Goal: Find specific page/section: Find specific page/section

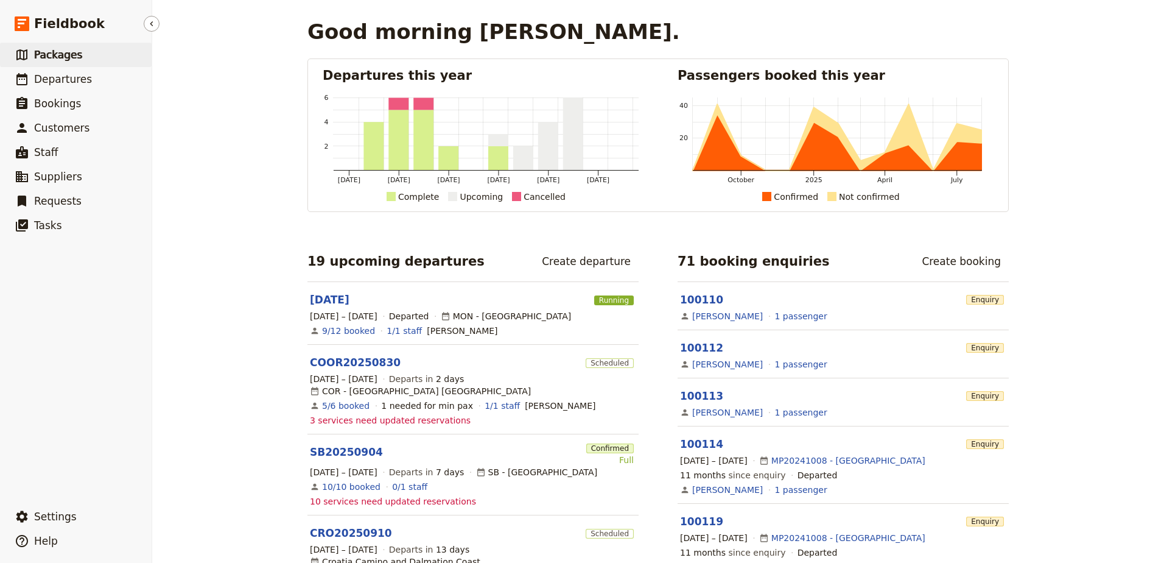
click at [75, 55] on span "Packages" at bounding box center [58, 55] width 48 height 12
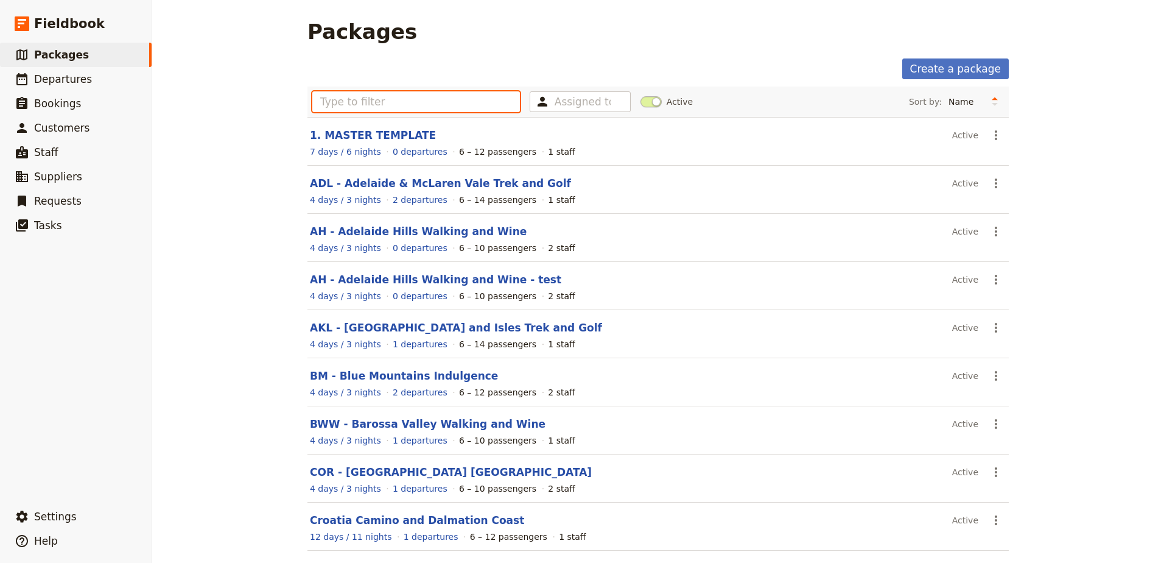
click at [468, 104] on input "text" at bounding box center [416, 101] width 208 height 21
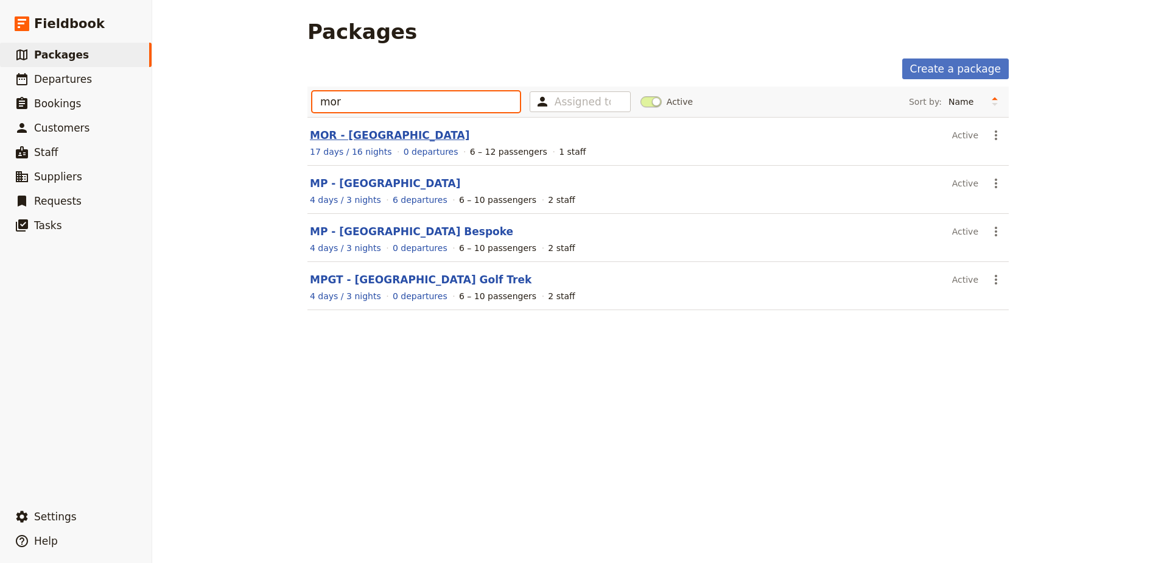
type input "mor"
click at [356, 138] on link "MOR - [GEOGRAPHIC_DATA]" at bounding box center [390, 135] width 160 height 12
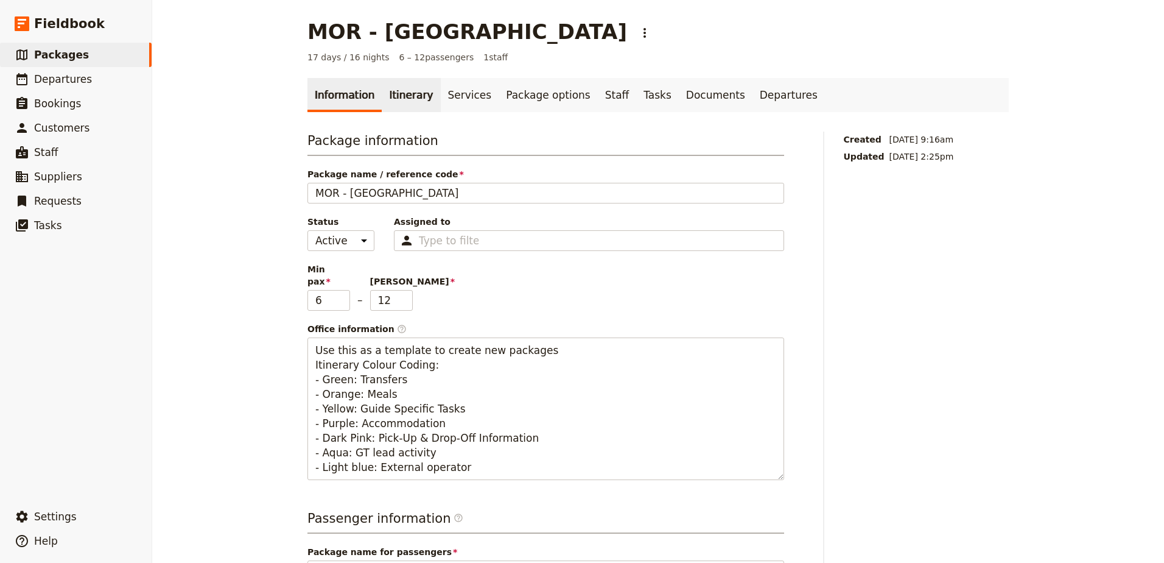
click at [396, 86] on link "Itinerary" at bounding box center [411, 95] width 58 height 34
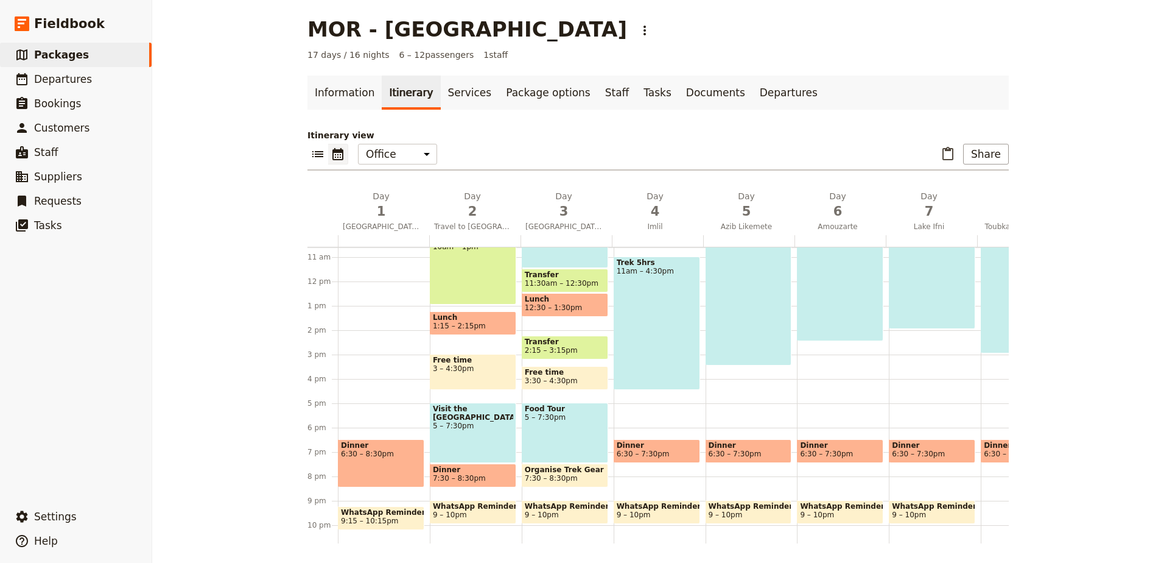
scroll to position [237, 0]
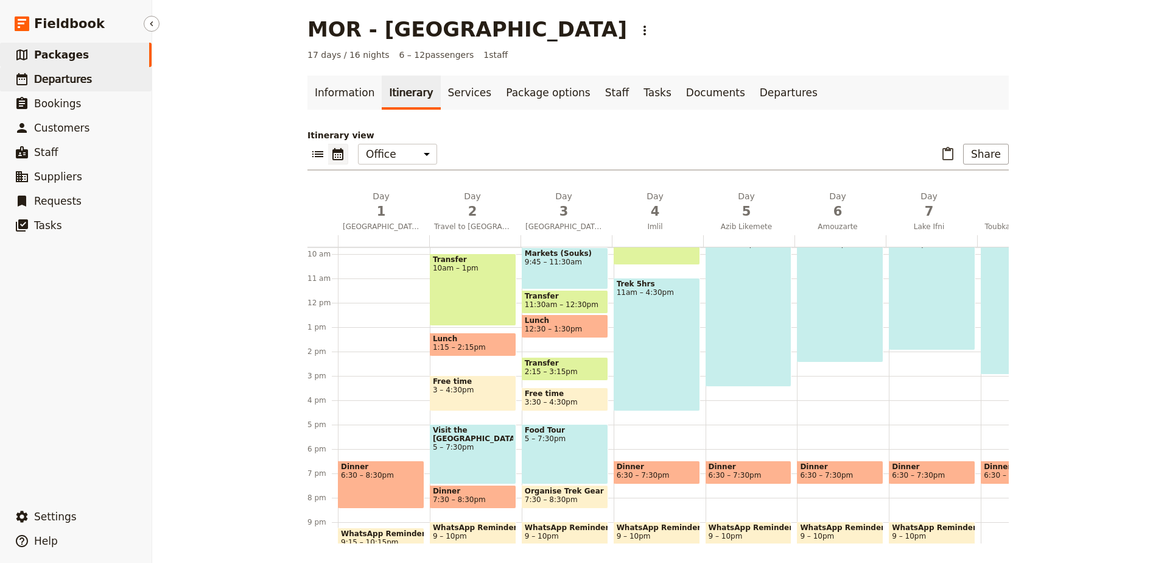
click at [74, 86] on span "Departures" at bounding box center [63, 79] width 58 height 15
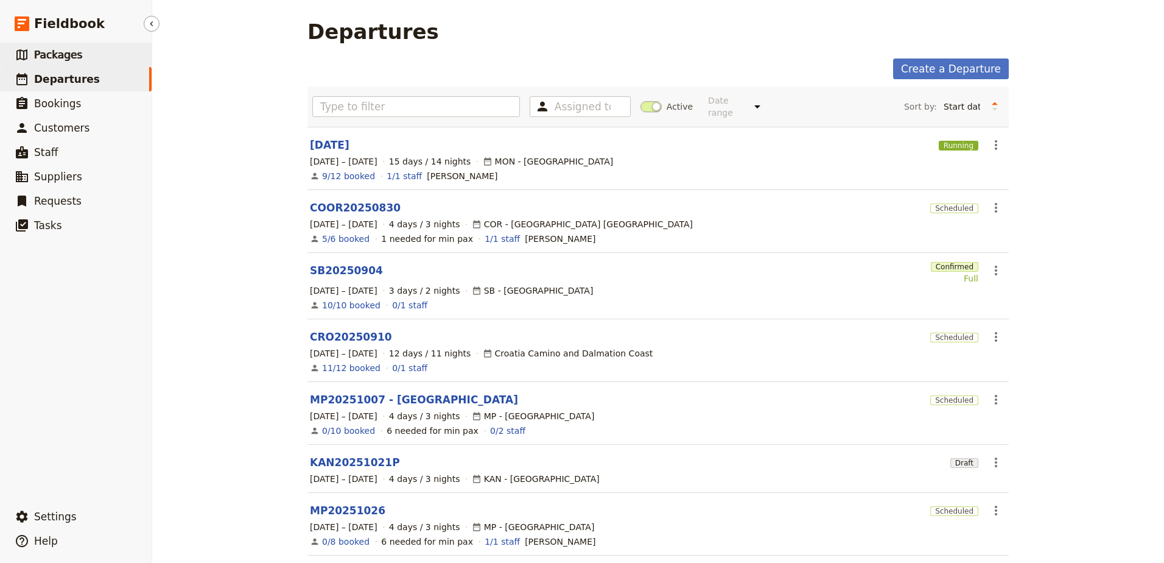
click at [87, 50] on link "​ Packages" at bounding box center [76, 55] width 152 height 24
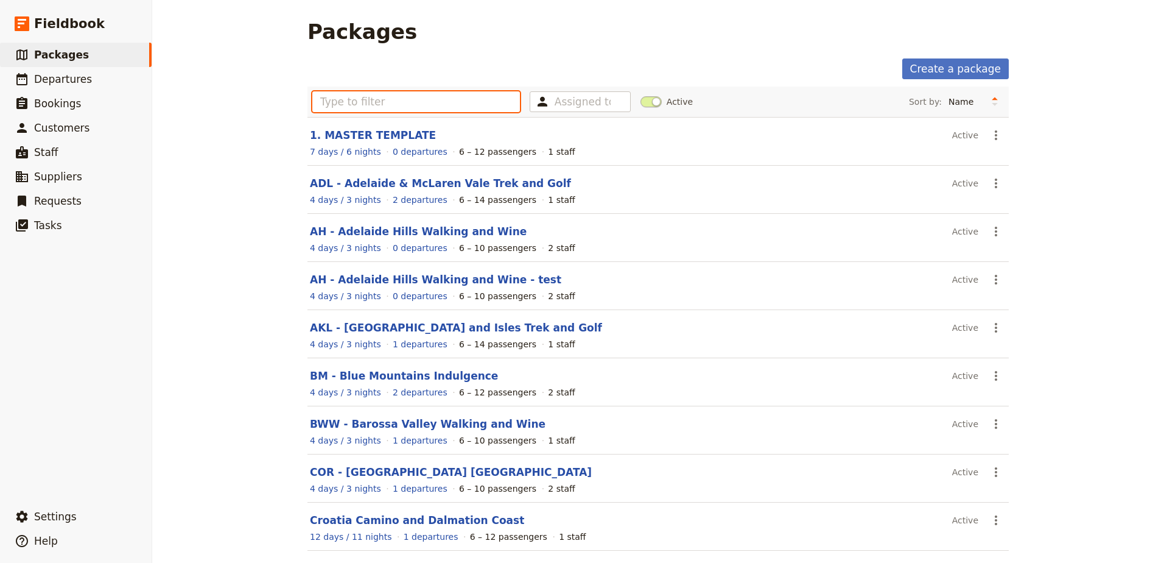
click at [362, 101] on input "text" at bounding box center [416, 101] width 208 height 21
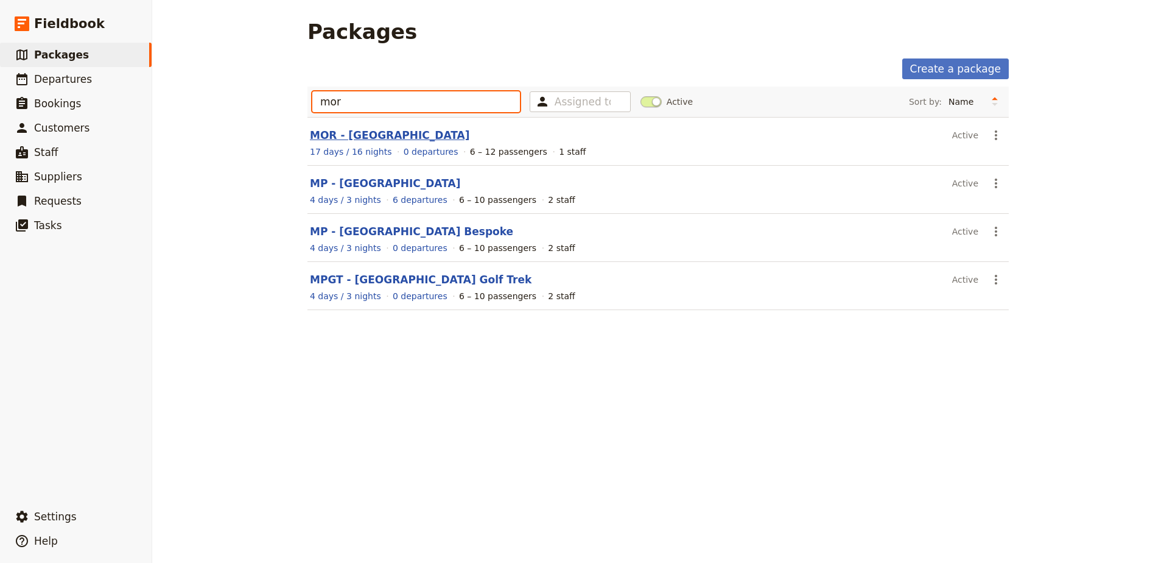
type input "mor"
click at [365, 130] on link "MOR - [GEOGRAPHIC_DATA]" at bounding box center [390, 135] width 160 height 12
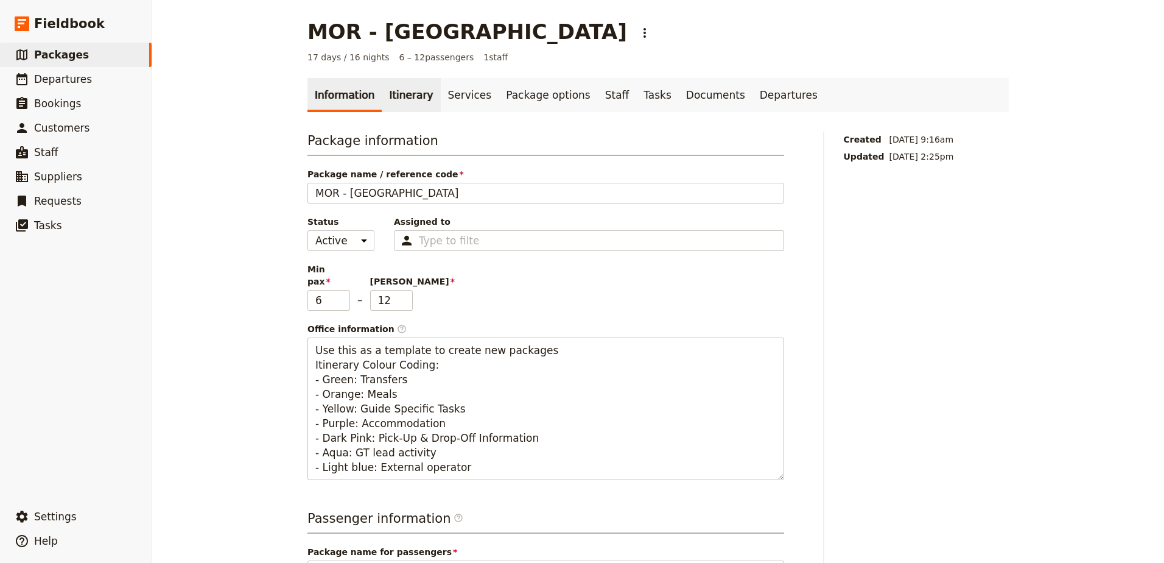
click at [391, 91] on link "Itinerary" at bounding box center [411, 95] width 58 height 34
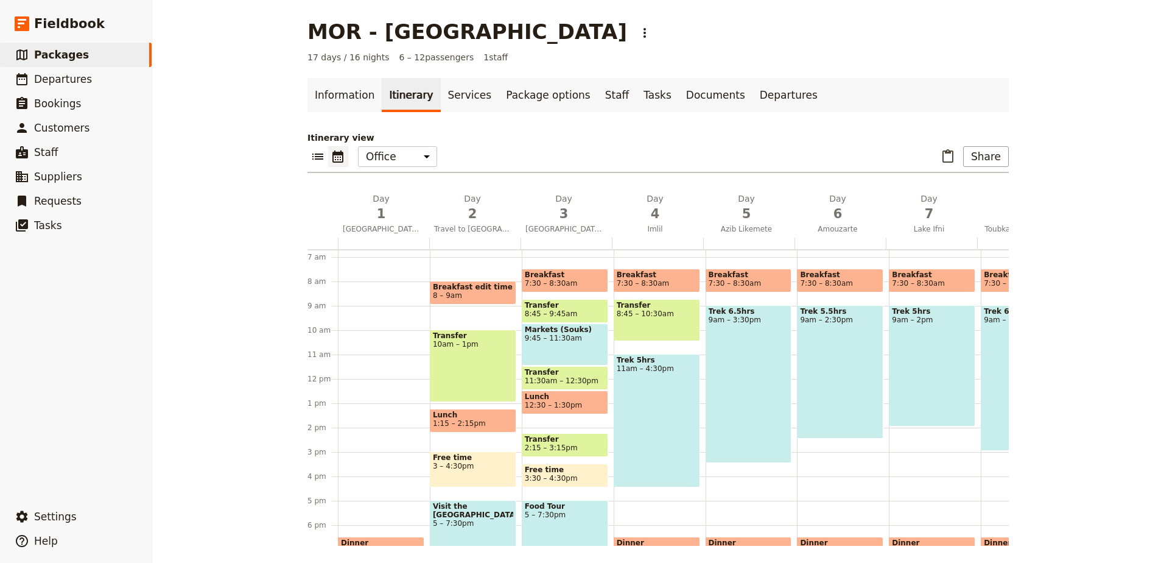
scroll to position [183, 0]
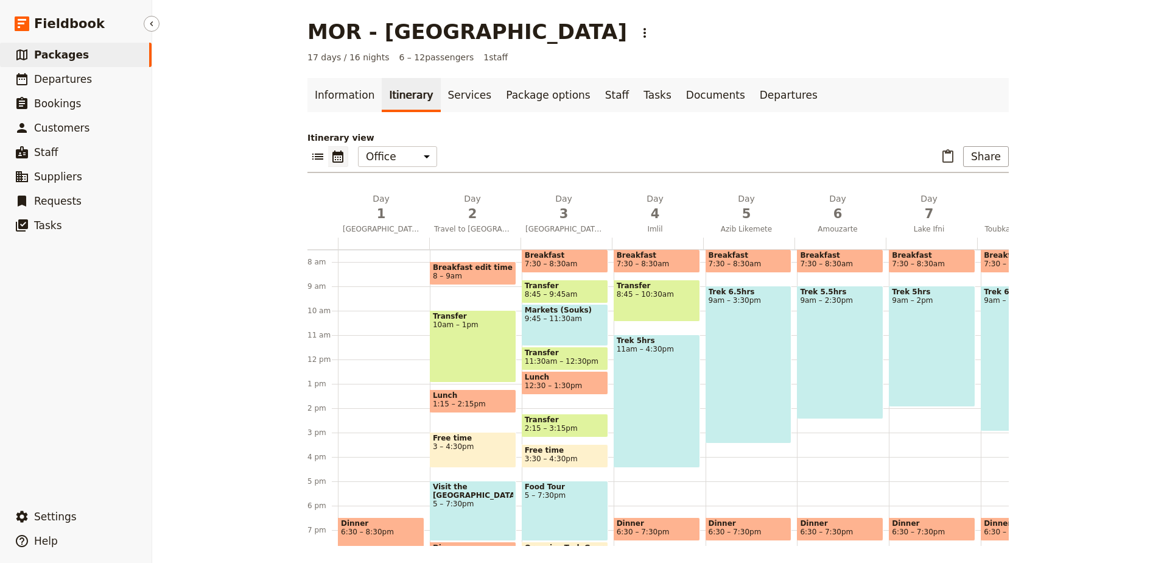
click at [63, 61] on span "Packages" at bounding box center [61, 55] width 55 height 12
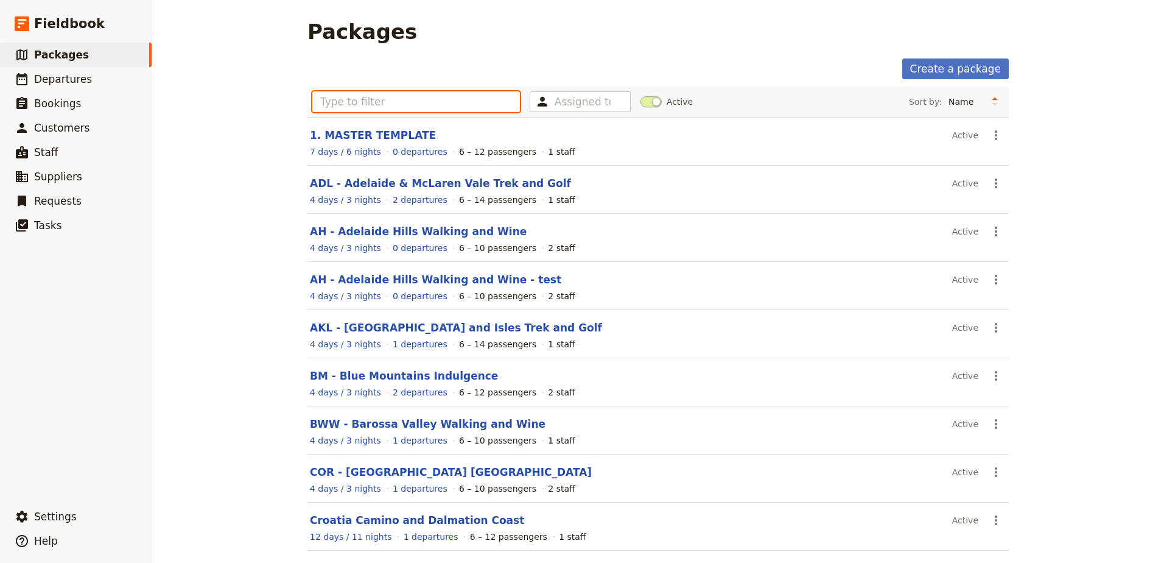
click at [455, 103] on input "text" at bounding box center [416, 101] width 208 height 21
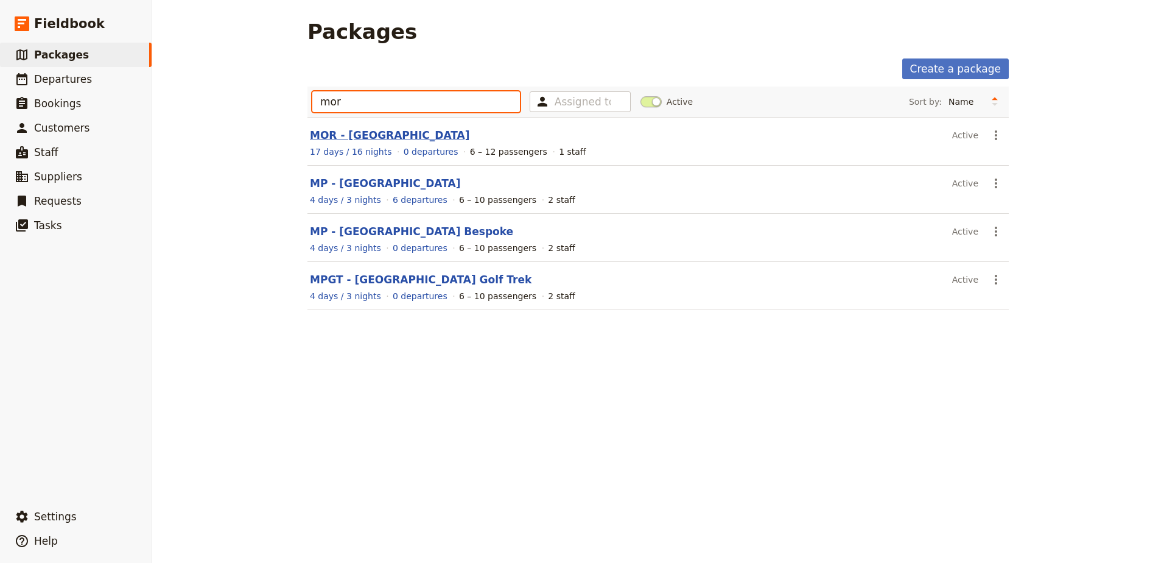
type input "mor"
click at [349, 131] on link "MOR - [GEOGRAPHIC_DATA]" at bounding box center [390, 135] width 160 height 12
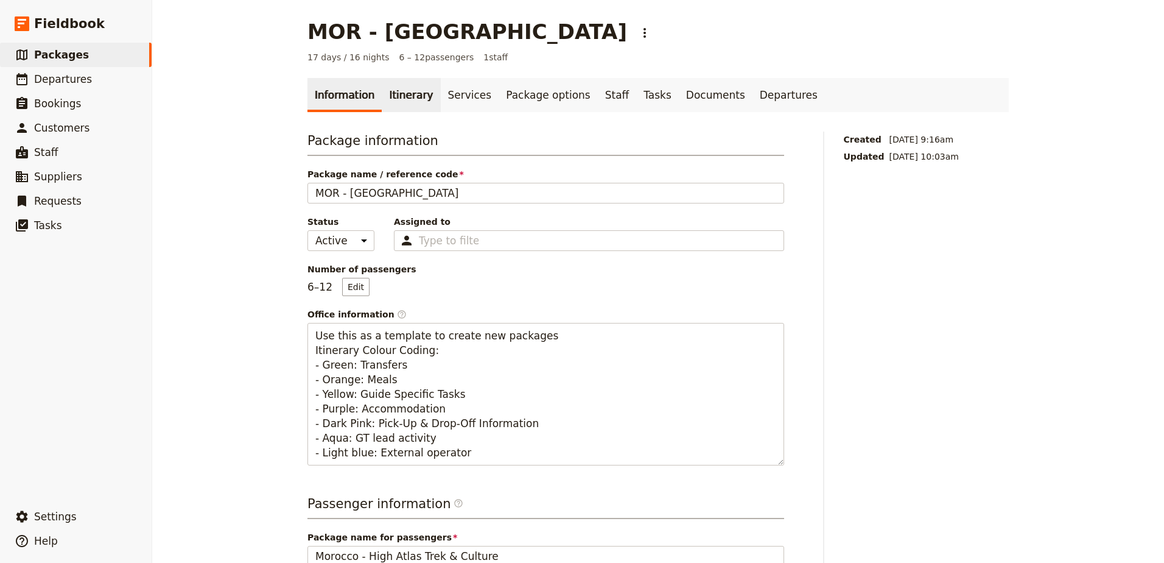
click at [391, 103] on link "Itinerary" at bounding box center [411, 95] width 58 height 34
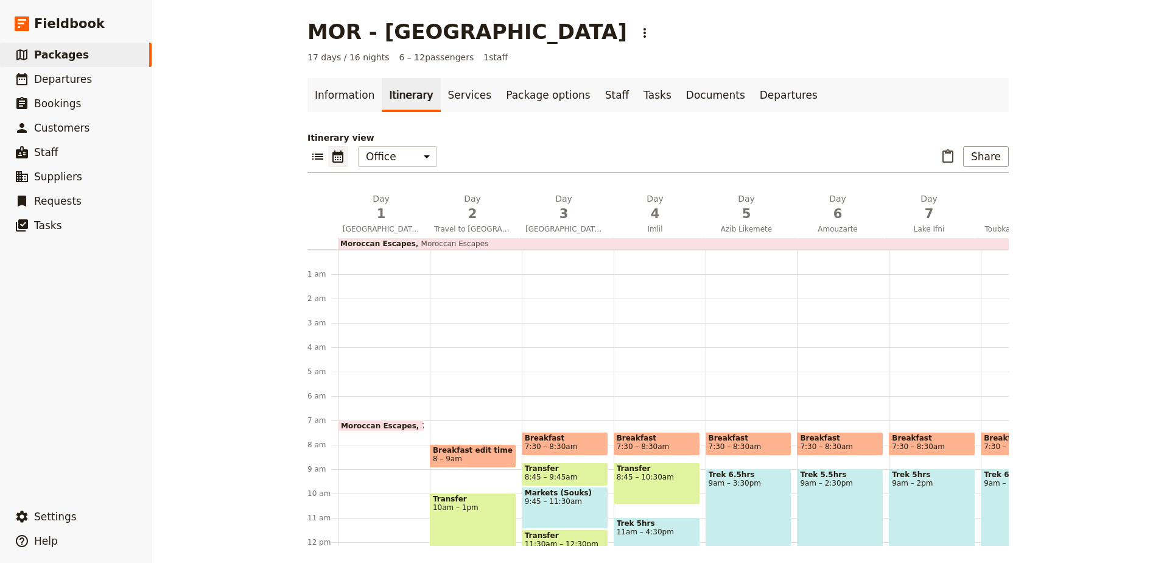
scroll to position [61, 0]
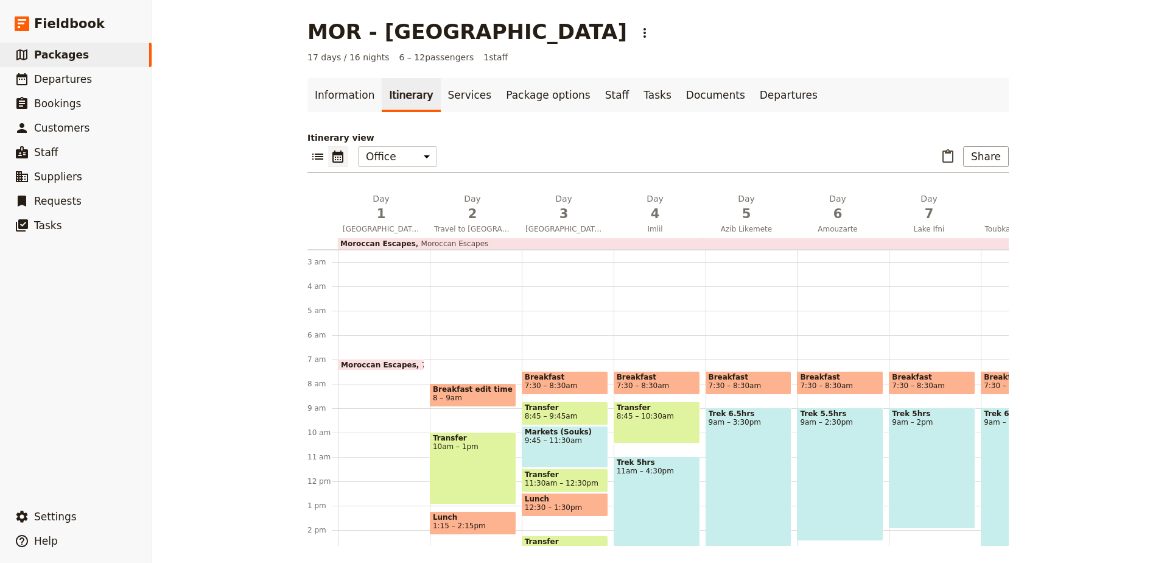
click at [441, 247] on span "Moroccan Escapes" at bounding box center [452, 243] width 72 height 9
select select "17"
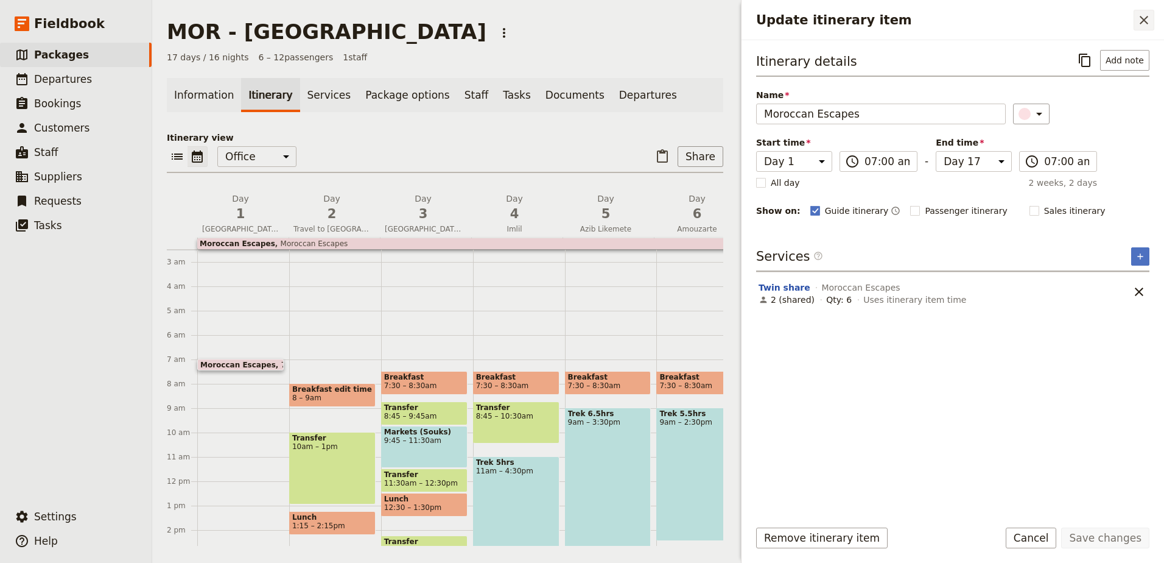
click at [1139, 21] on icon "Close drawer" at bounding box center [1144, 20] width 15 height 15
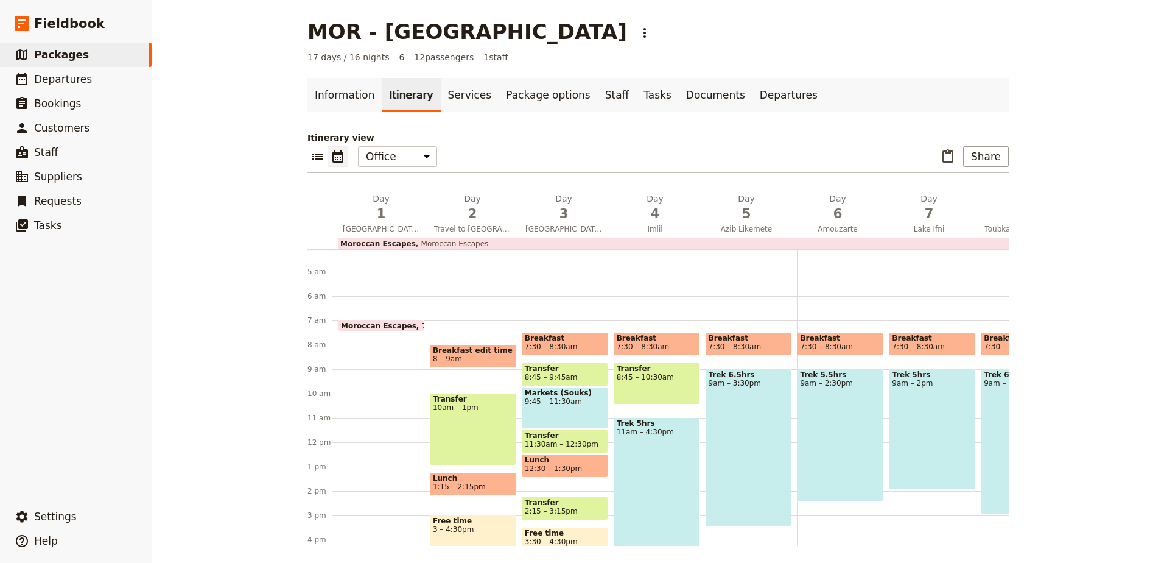
scroll to position [122, 0]
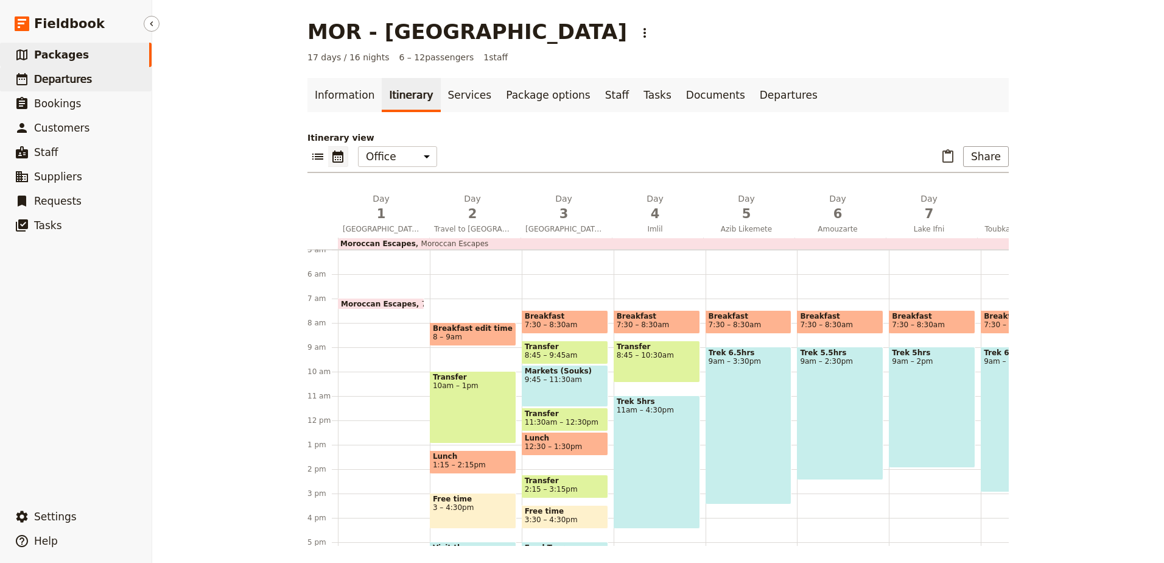
click at [49, 72] on span "Departures" at bounding box center [63, 79] width 58 height 15
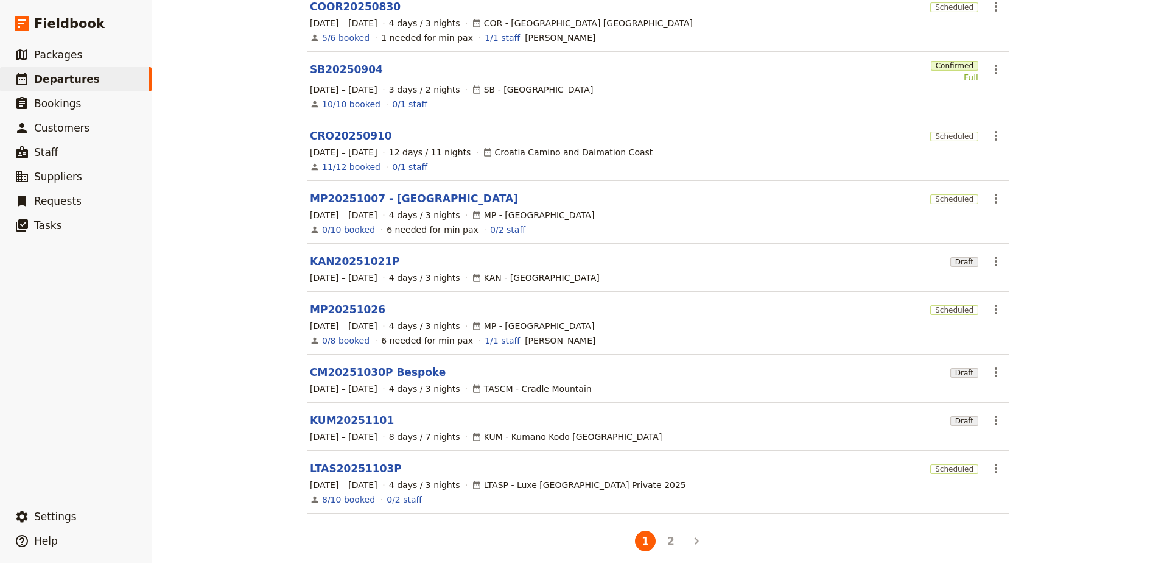
scroll to position [202, 0]
click at [664, 530] on button "2" at bounding box center [671, 540] width 21 height 21
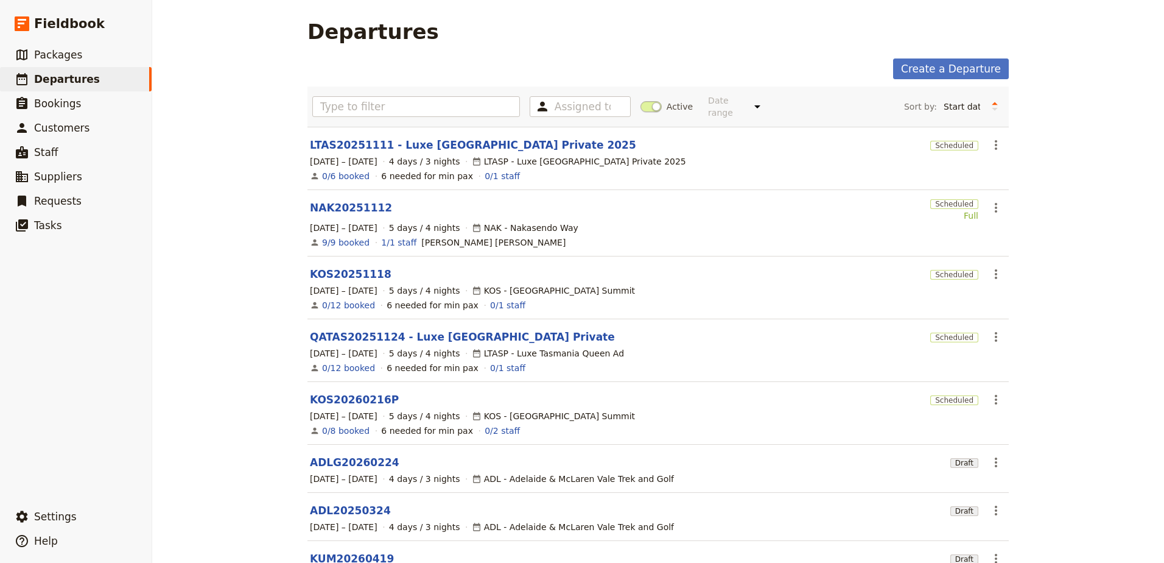
scroll to position [124, 0]
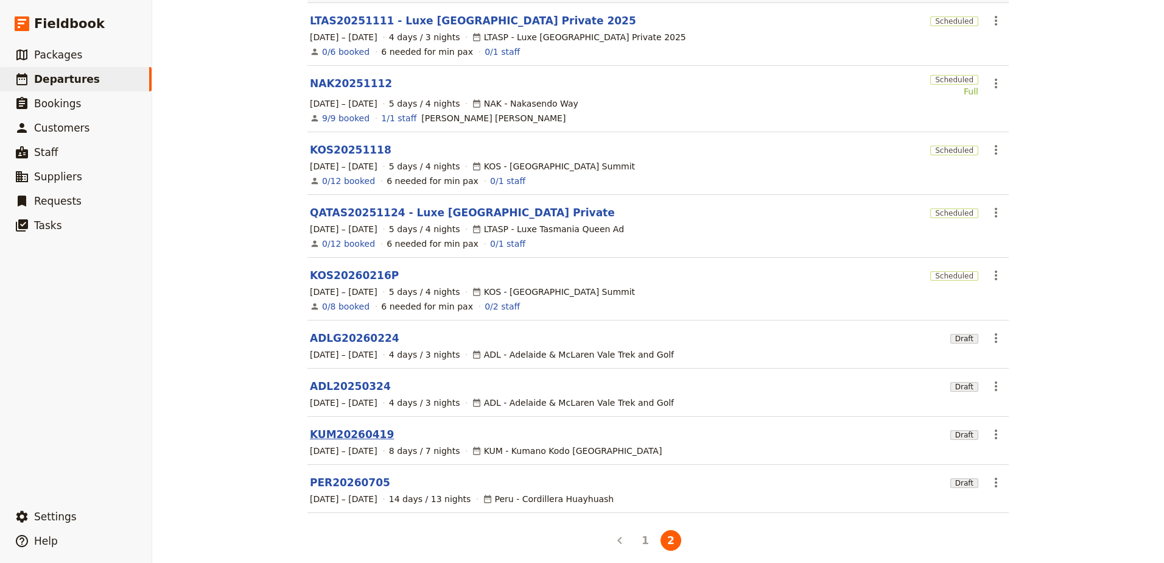
click at [357, 427] on link "KUM20260419" at bounding box center [352, 434] width 84 height 15
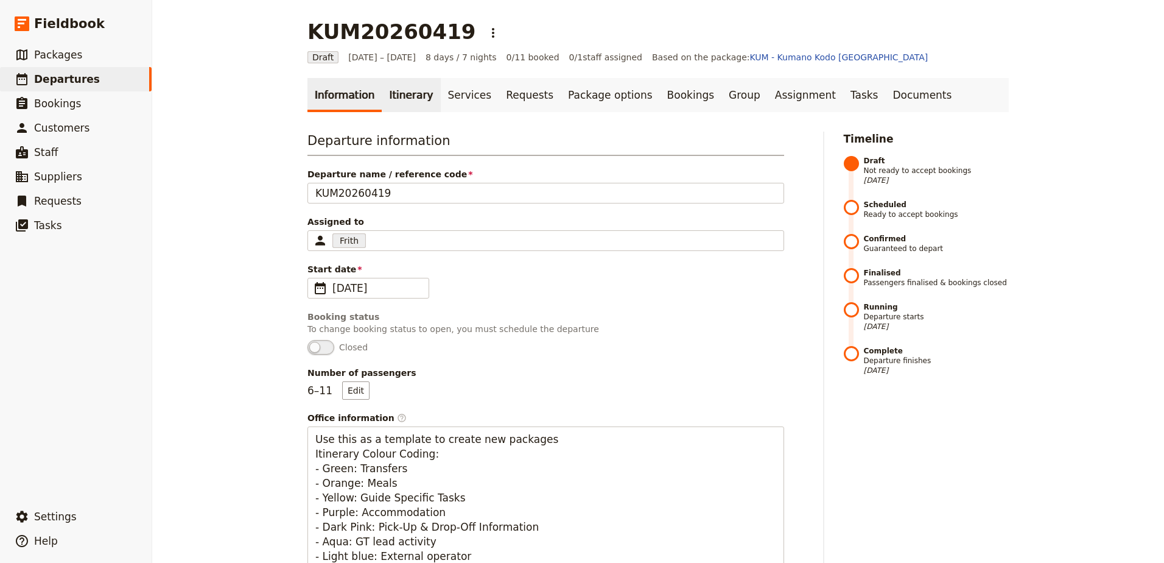
click at [399, 96] on link "Itinerary" at bounding box center [411, 95] width 58 height 34
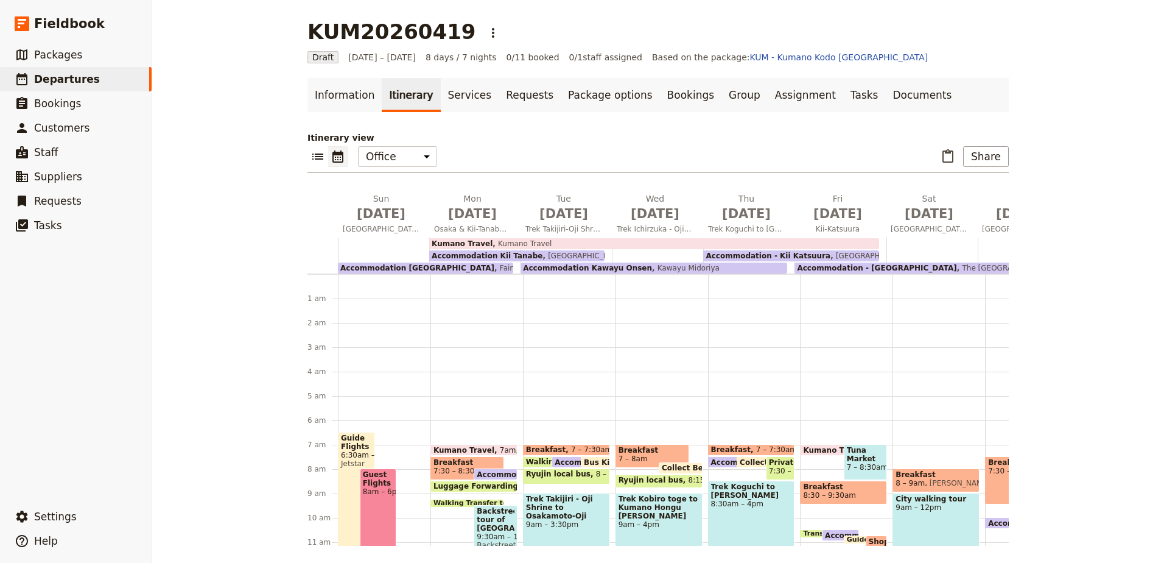
scroll to position [146, 0]
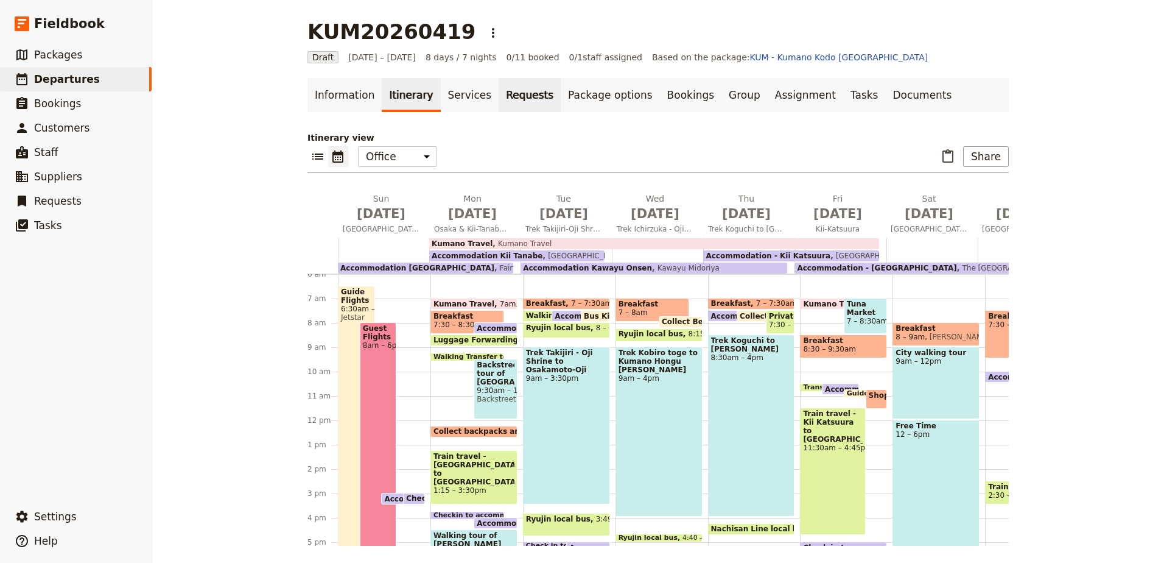
click at [499, 87] on link "Requests" at bounding box center [530, 95] width 62 height 34
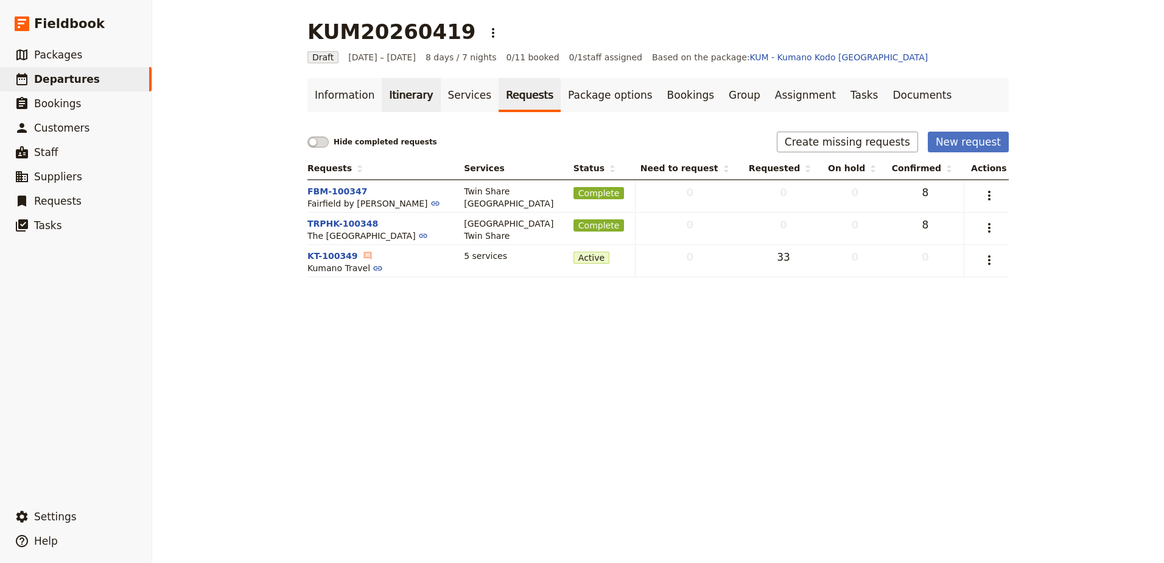
click at [410, 99] on link "Itinerary" at bounding box center [411, 95] width 58 height 34
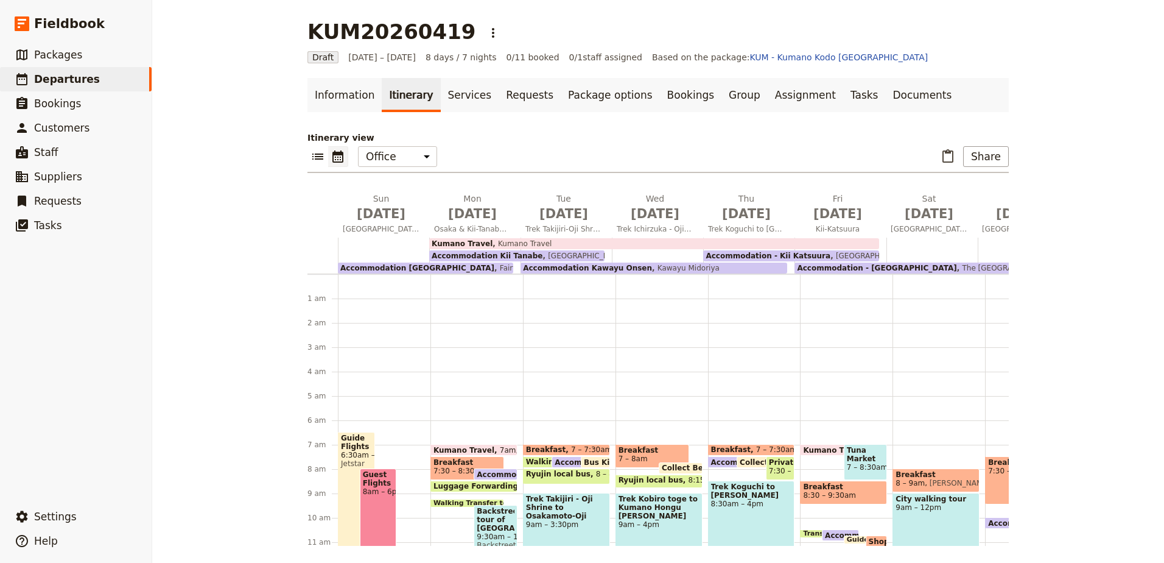
scroll to position [146, 0]
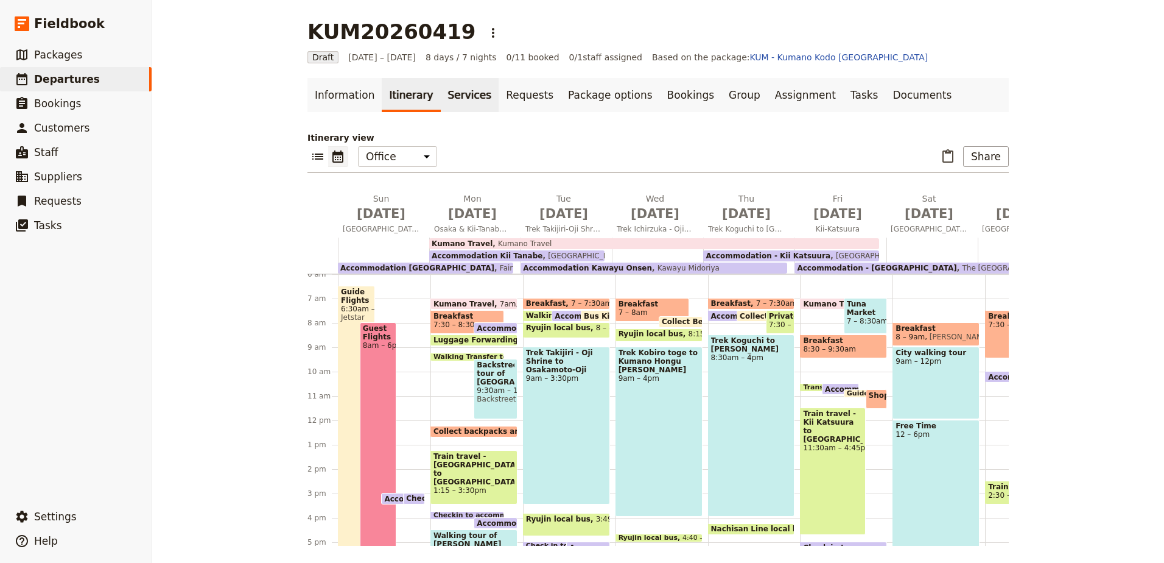
click at [443, 94] on link "Services" at bounding box center [470, 95] width 58 height 34
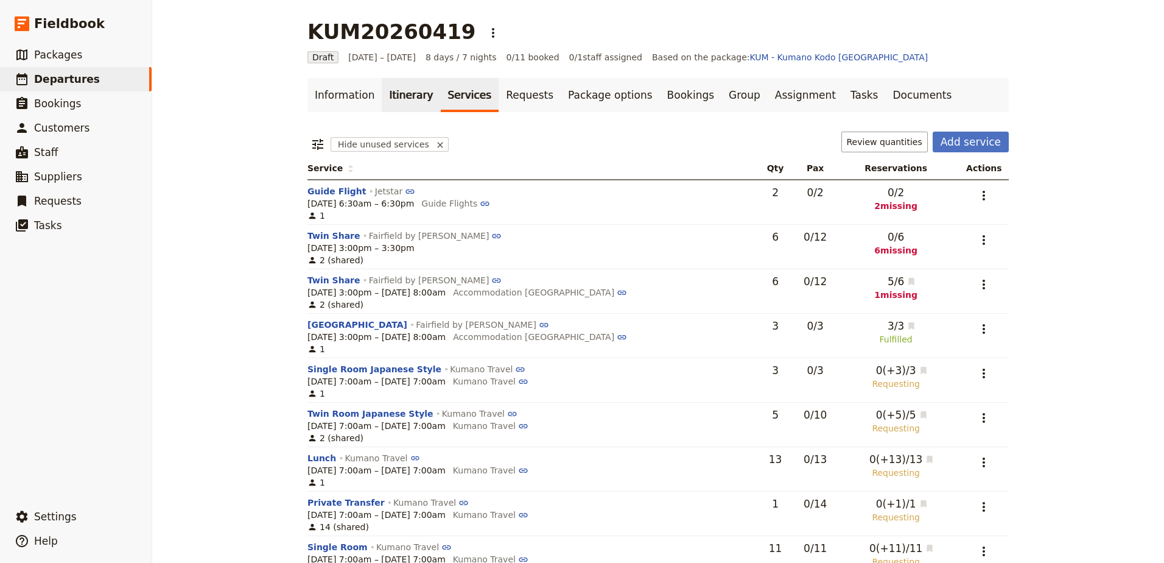
click at [399, 103] on link "Itinerary" at bounding box center [411, 95] width 58 height 34
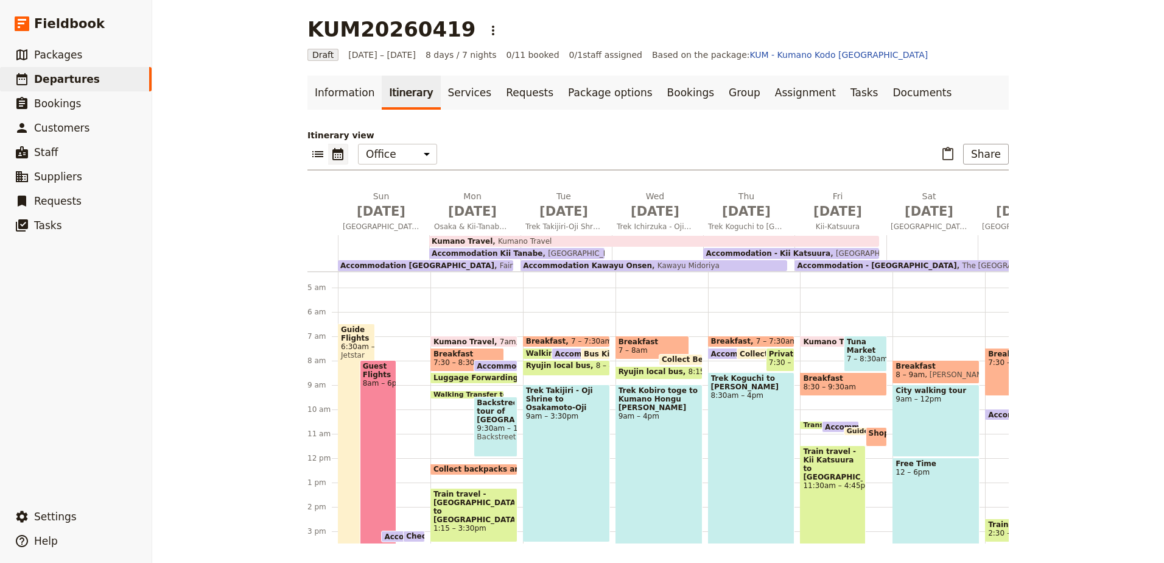
scroll to position [200, 0]
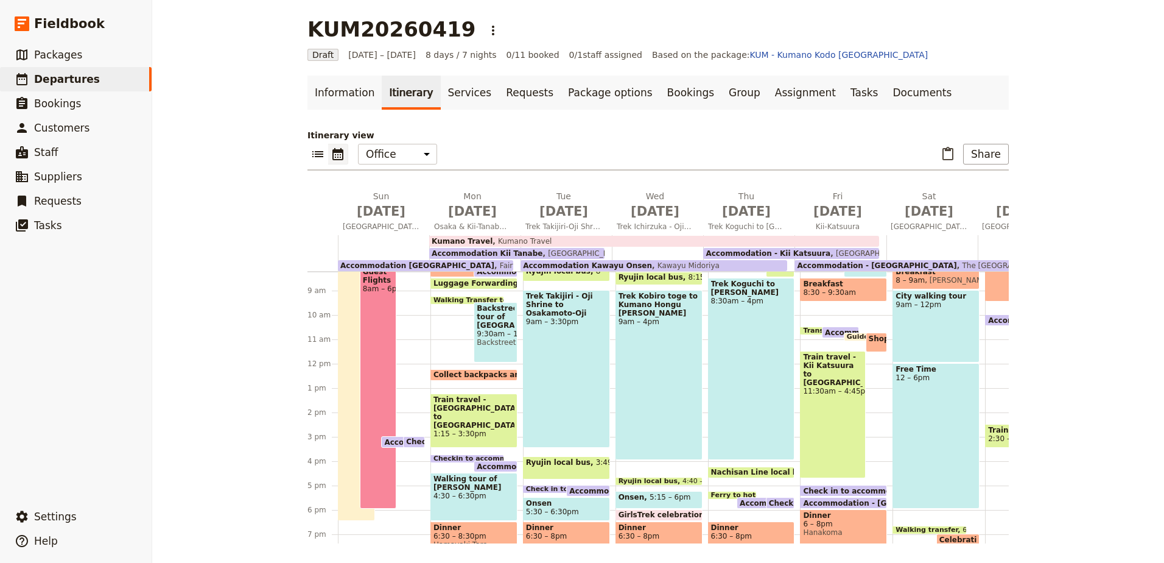
click at [732, 237] on div "Kumano Travel Kumano Travel" at bounding box center [653, 241] width 449 height 11
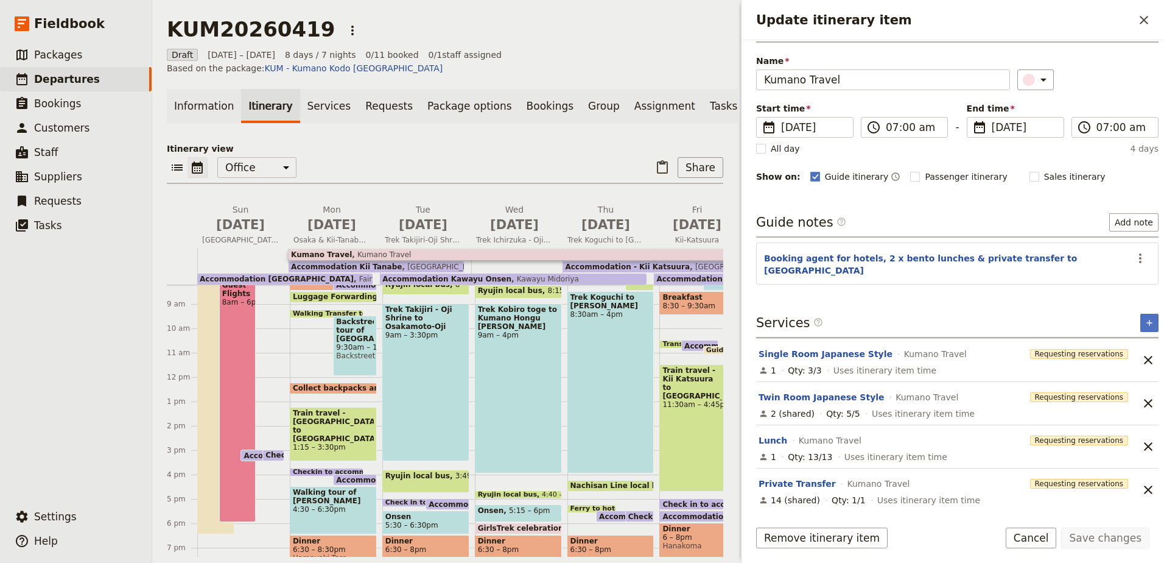
scroll to position [0, 0]
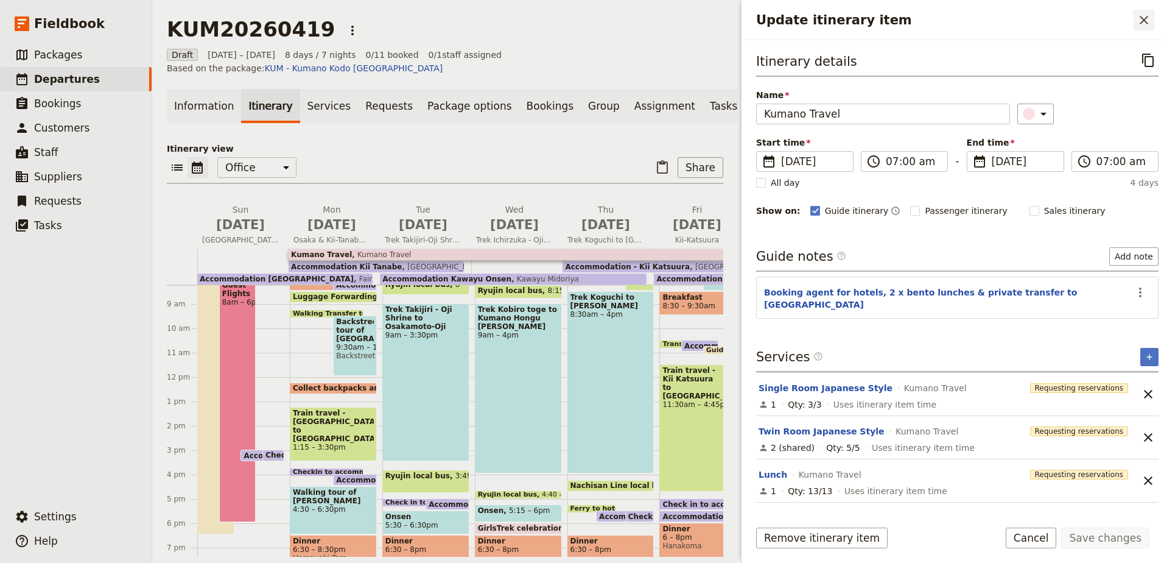
click at [1148, 16] on icon "Close drawer" at bounding box center [1144, 20] width 15 height 15
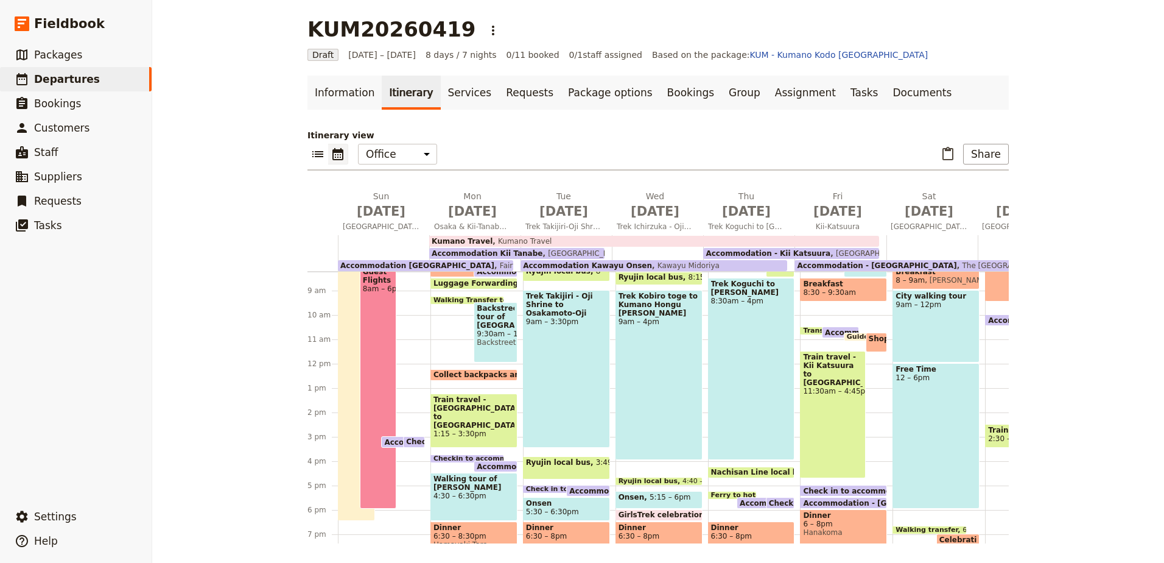
click at [493, 243] on span "Kumano Travel" at bounding box center [522, 241] width 59 height 9
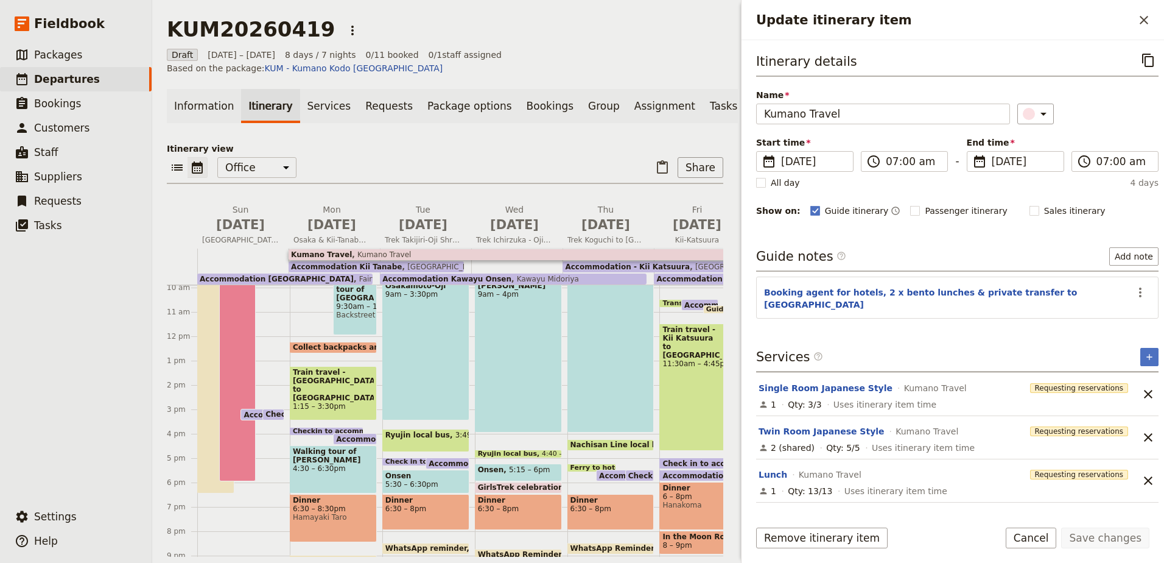
scroll to position [261, 0]
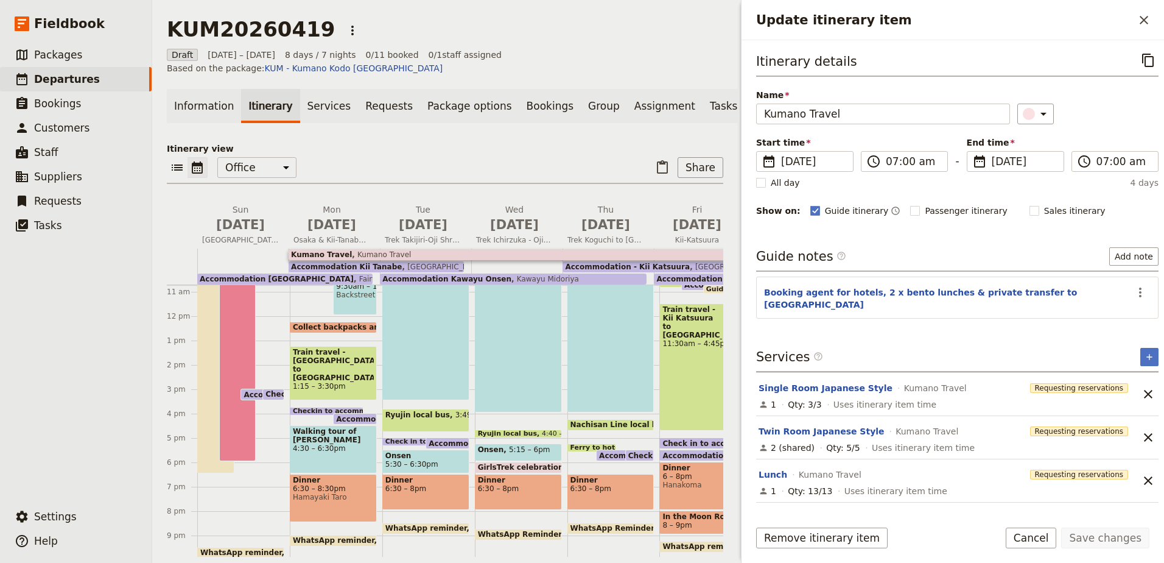
click at [354, 275] on span "Fairfield by [PERSON_NAME]" at bounding box center [408, 279] width 108 height 9
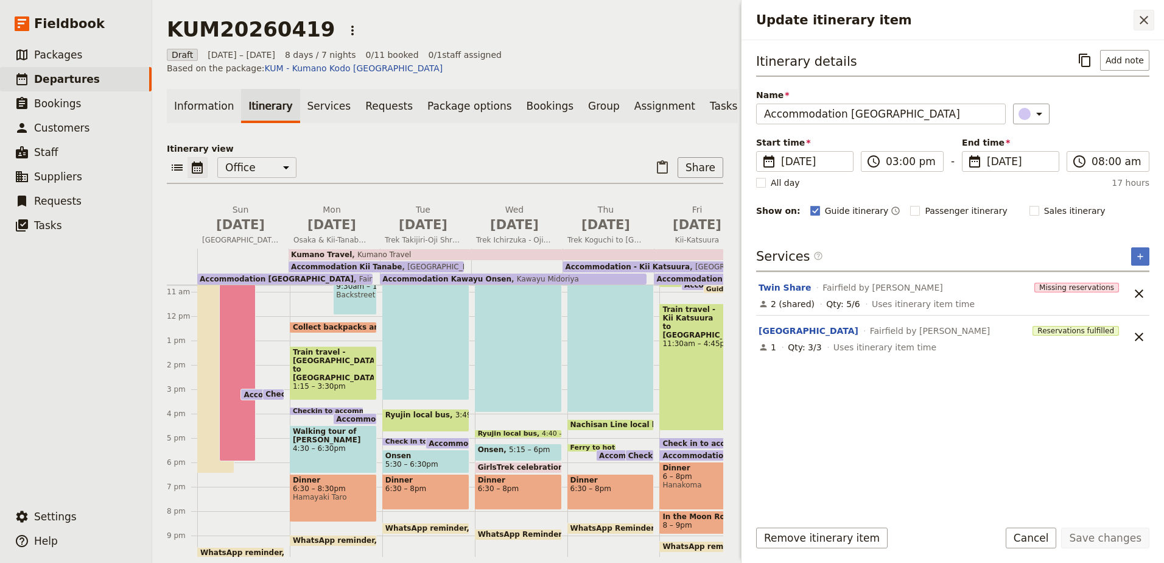
click at [1148, 28] on button "​" at bounding box center [1144, 20] width 21 height 21
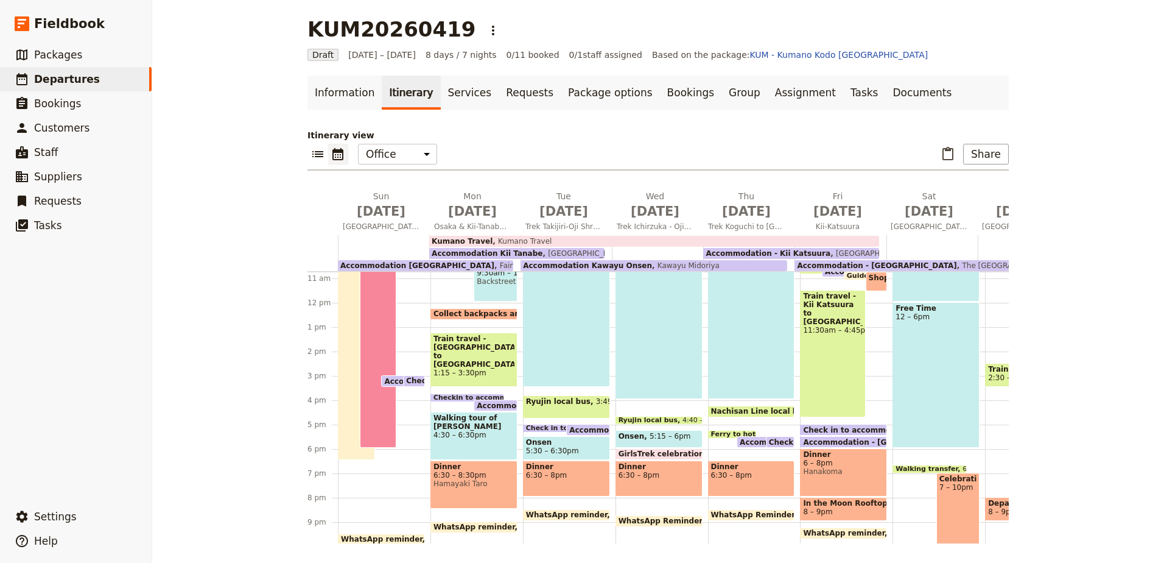
click at [491, 402] on span "Accommodation Kii Tanabe" at bounding box center [535, 405] width 116 height 8
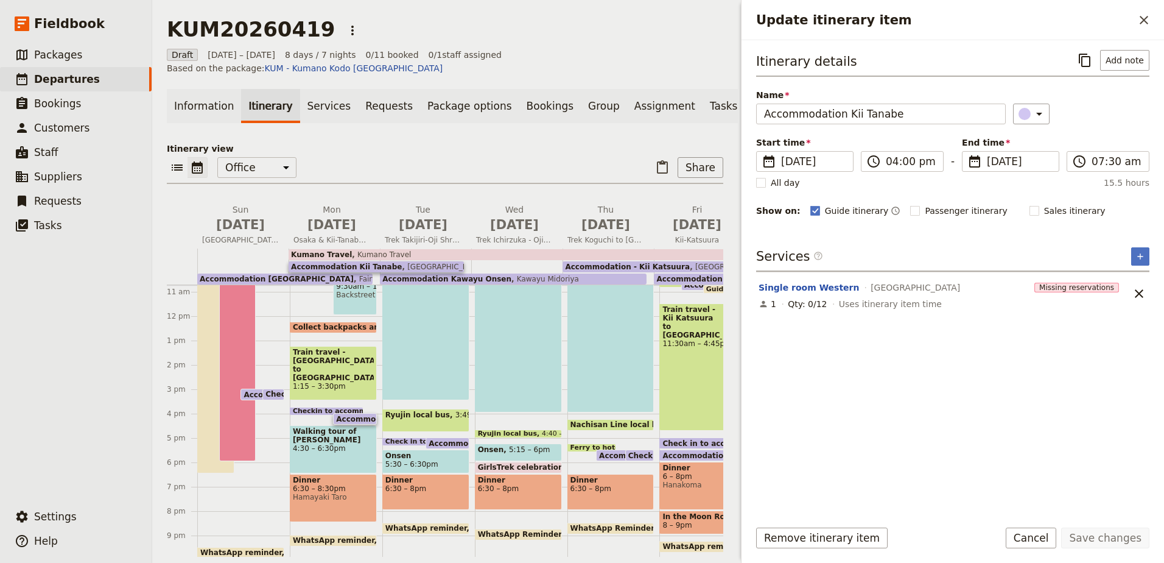
click at [356, 250] on span "Kumano Travel" at bounding box center [381, 254] width 59 height 9
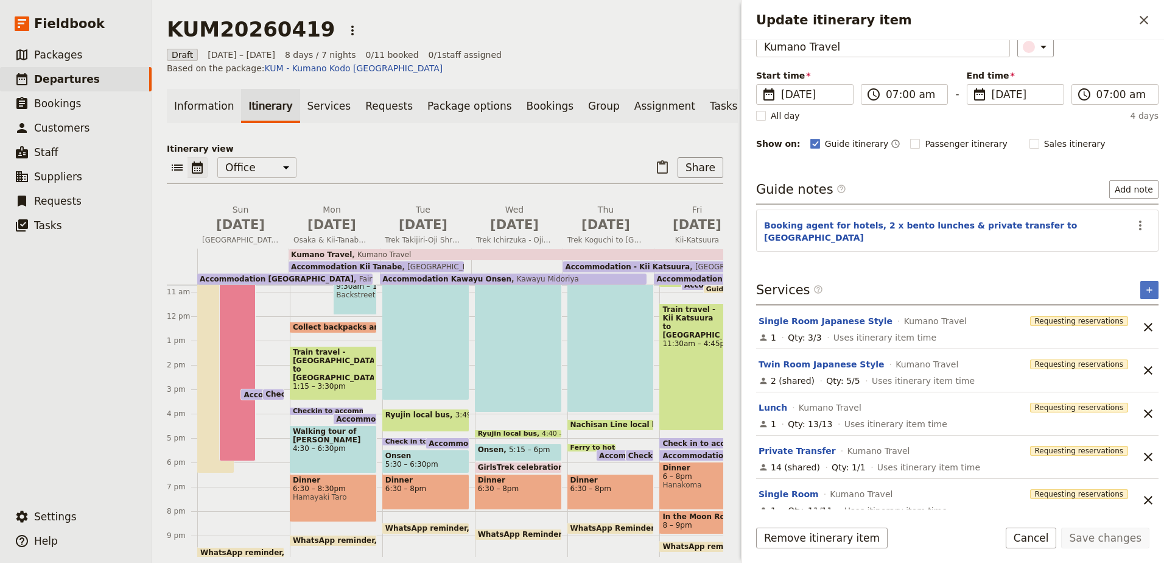
scroll to position [68, 0]
click at [1150, 19] on icon "Close drawer" at bounding box center [1144, 20] width 15 height 15
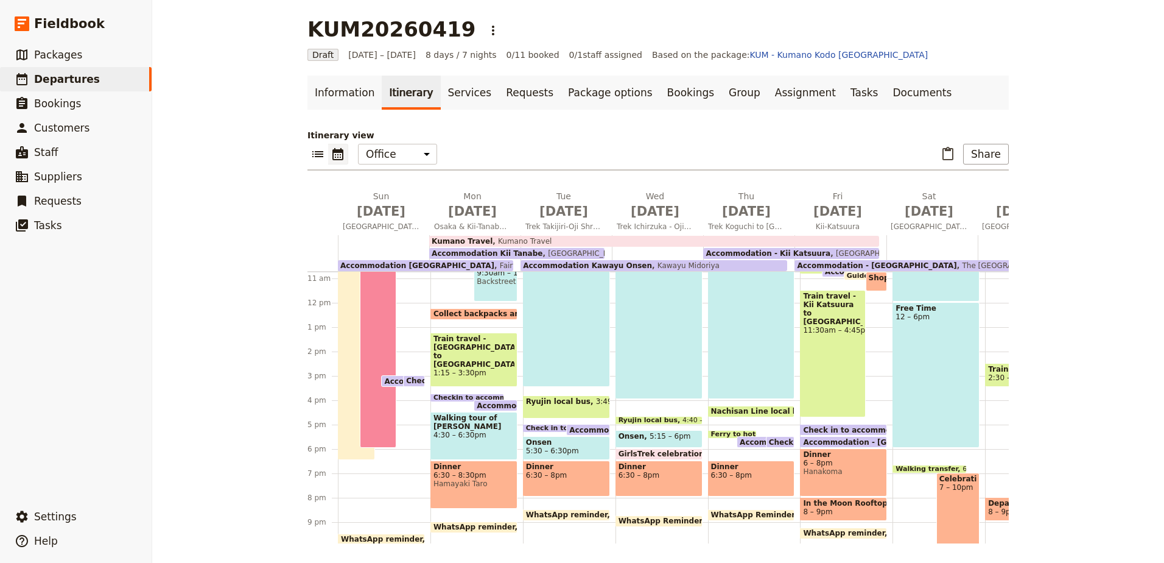
click at [493, 237] on span "Kumano Travel" at bounding box center [522, 241] width 59 height 9
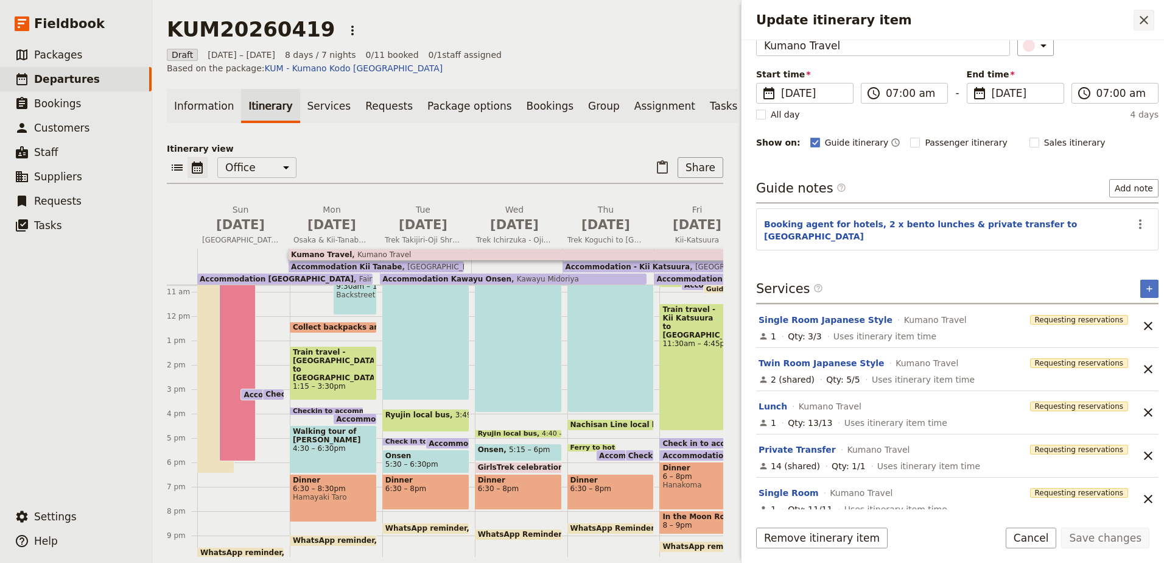
click at [1145, 19] on icon "Close drawer" at bounding box center [1144, 20] width 9 height 9
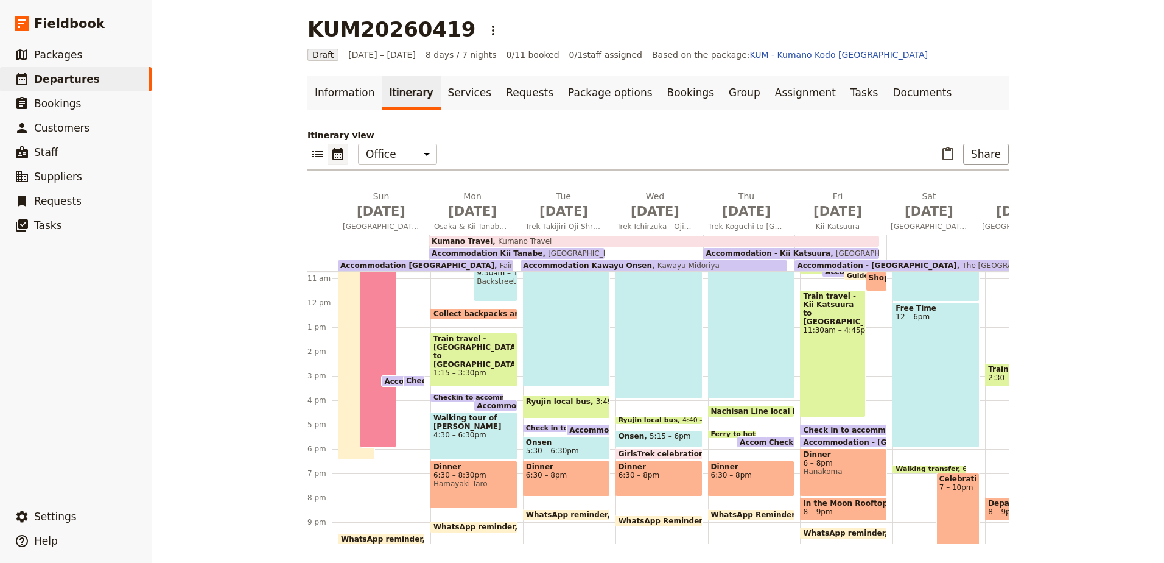
click at [525, 237] on span "Kumano Travel" at bounding box center [522, 241] width 59 height 9
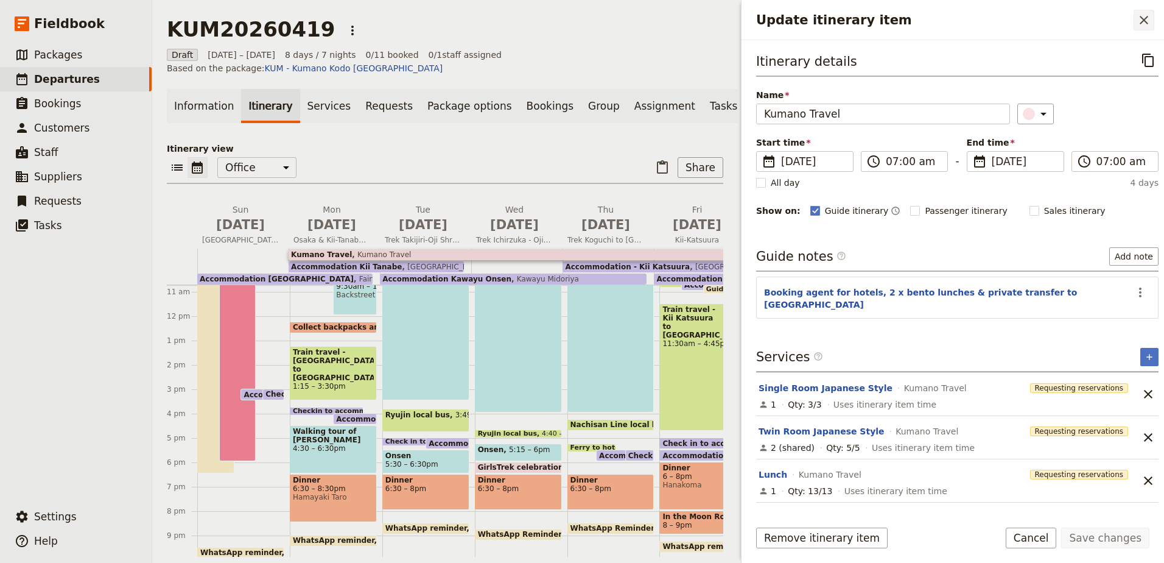
click at [1147, 18] on icon "Close drawer" at bounding box center [1144, 20] width 9 height 9
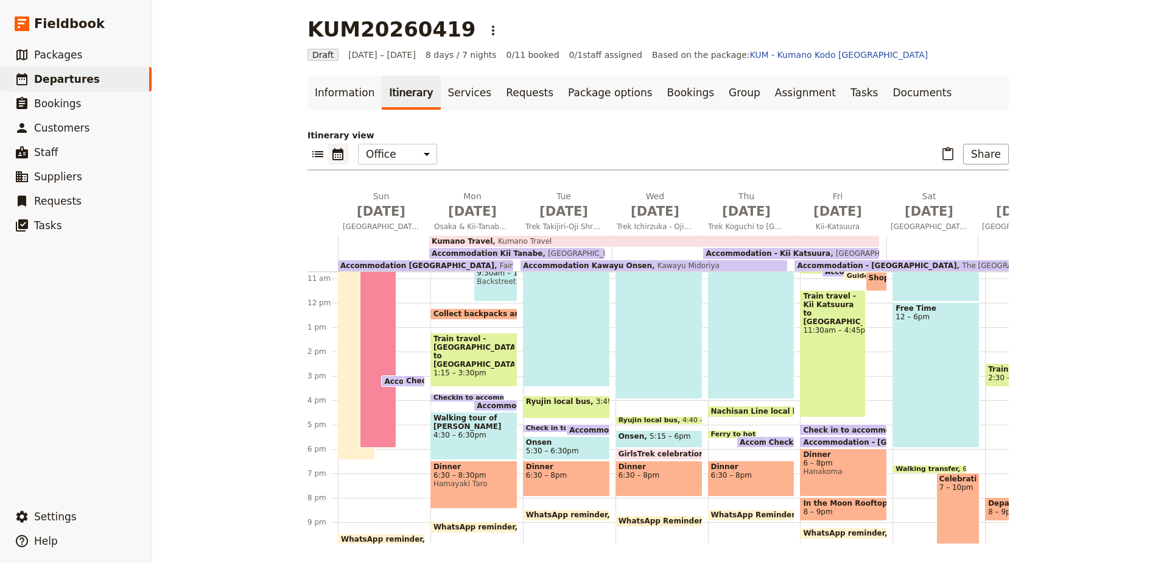
click at [483, 402] on span "Accommodation Kii Tanabe" at bounding box center [535, 405] width 116 height 8
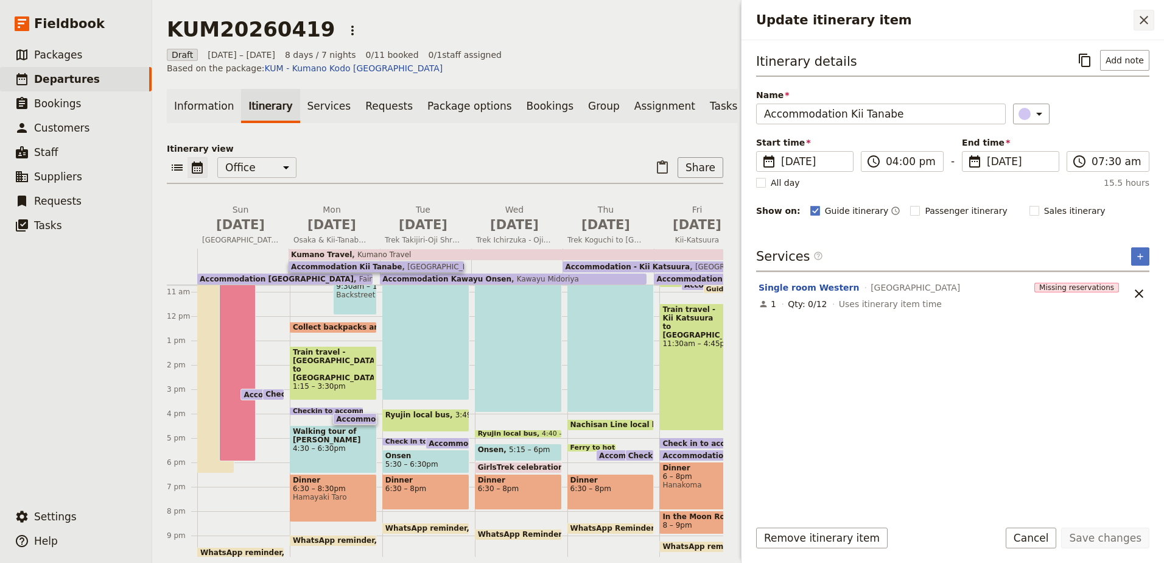
click at [1139, 13] on icon "Close drawer" at bounding box center [1144, 20] width 15 height 15
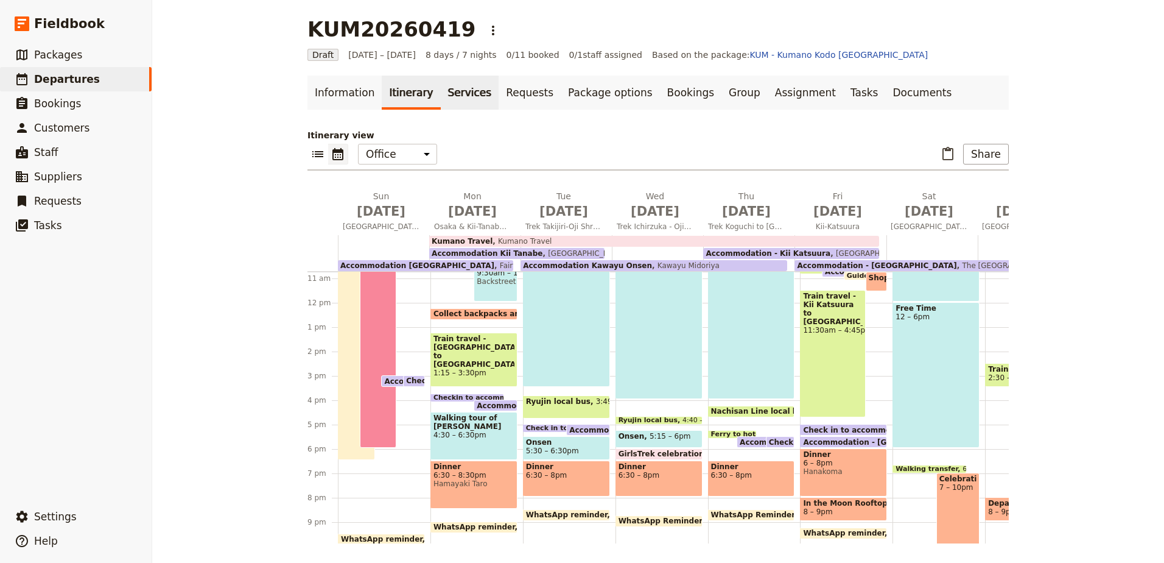
click at [455, 94] on link "Services" at bounding box center [470, 92] width 58 height 34
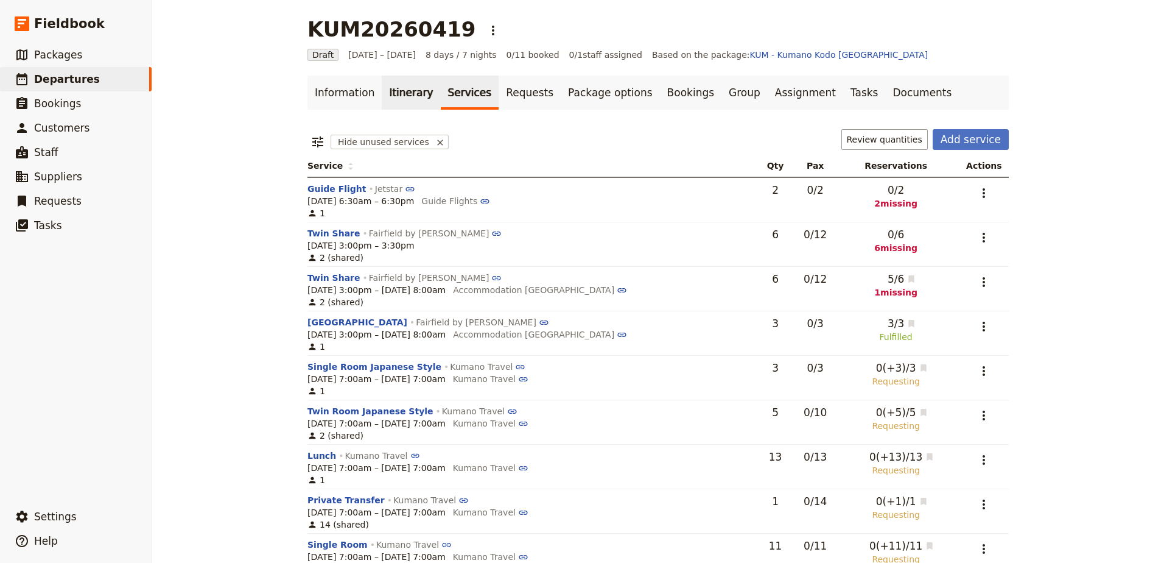
click at [405, 98] on link "Itinerary" at bounding box center [411, 92] width 58 height 34
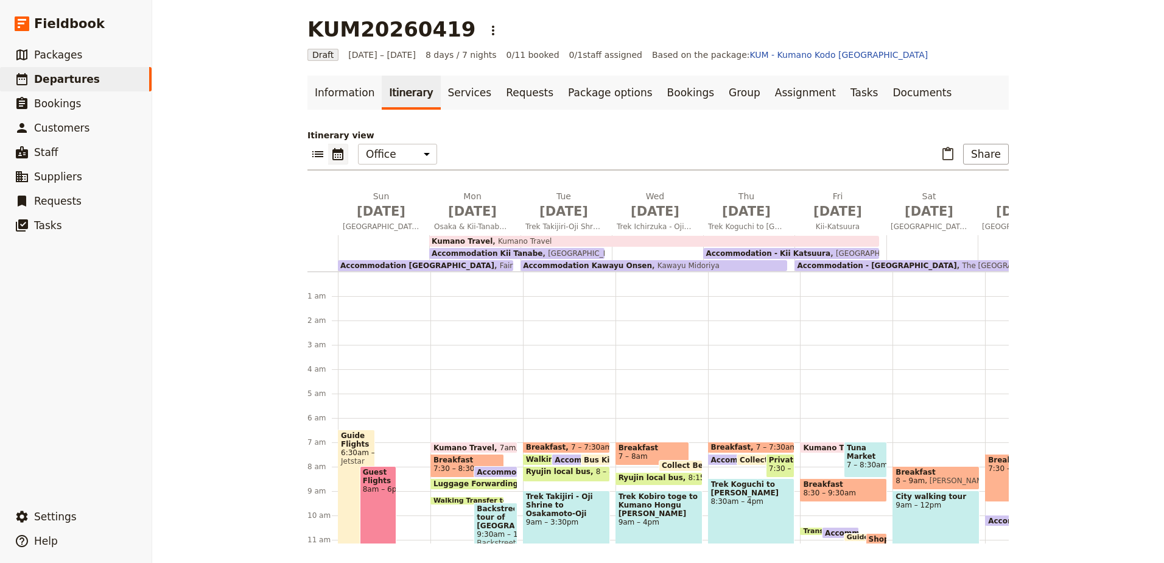
scroll to position [146, 0]
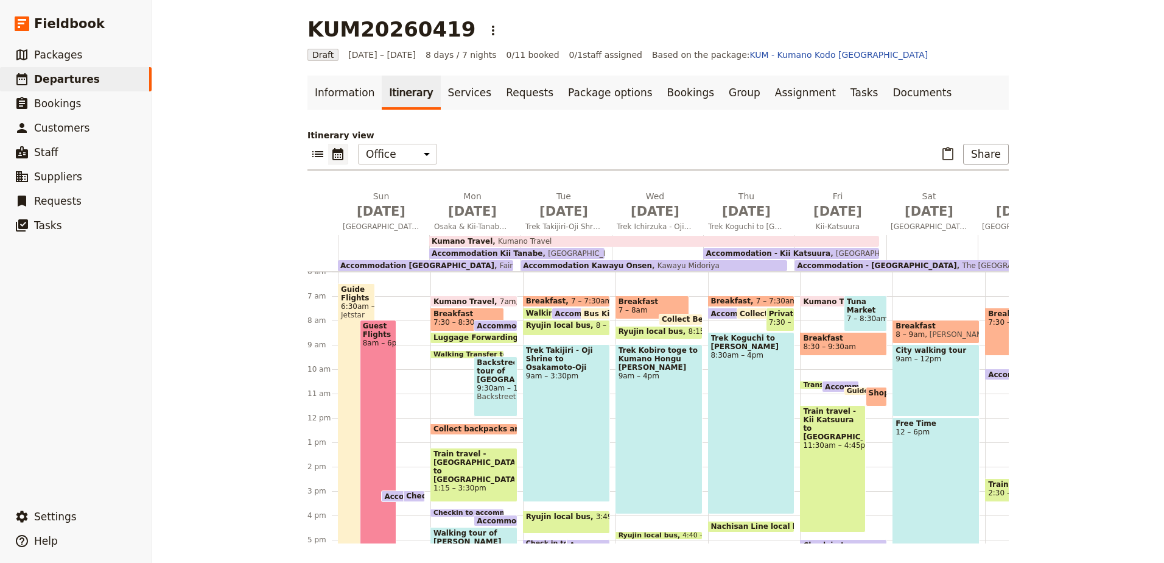
click at [475, 238] on span "Kumano Travel" at bounding box center [462, 241] width 61 height 9
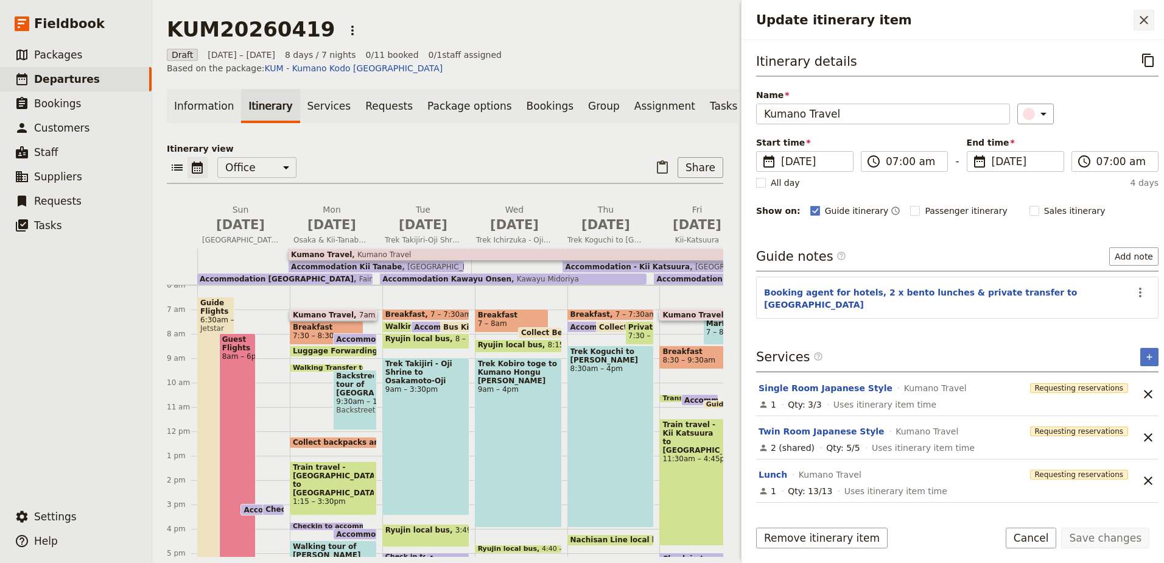
click at [1144, 26] on icon "Close drawer" at bounding box center [1144, 20] width 15 height 15
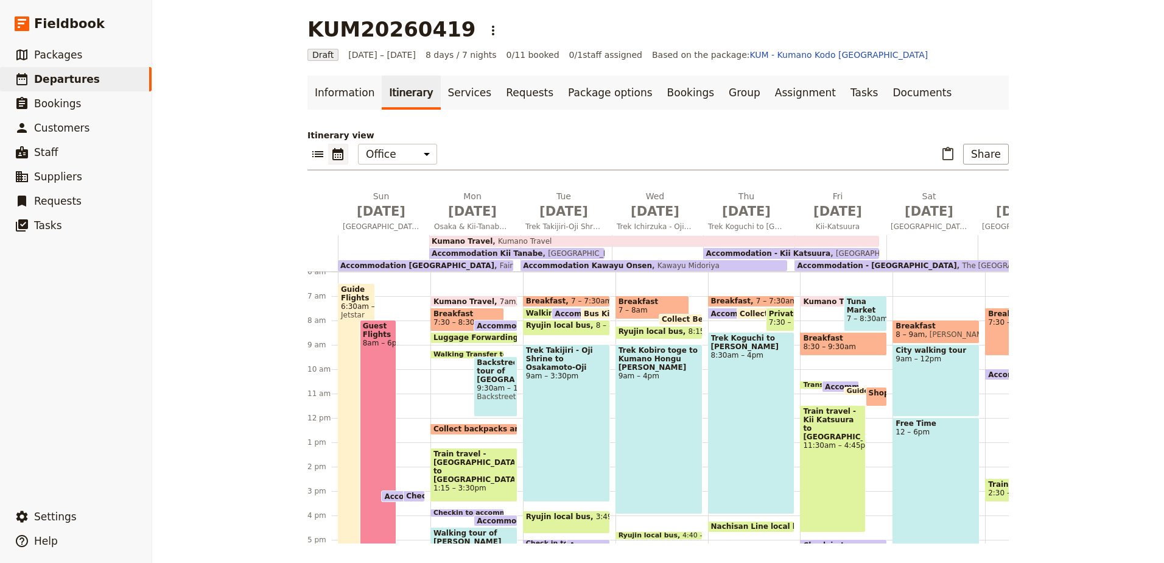
click at [500, 323] on span "Accommodation [GEOGRAPHIC_DATA]" at bounding box center [557, 325] width 160 height 8
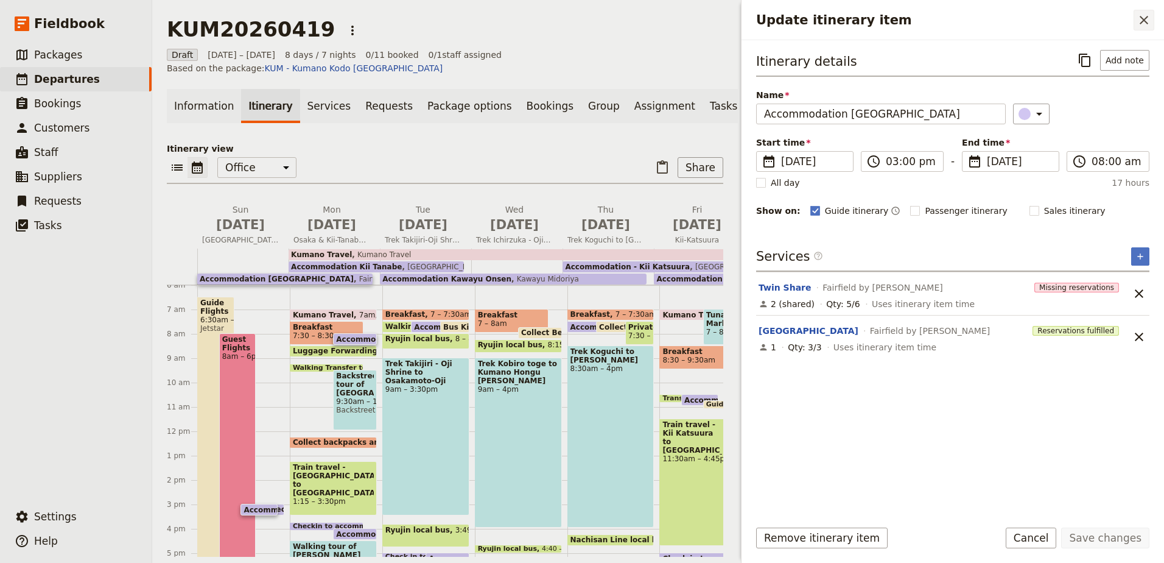
click at [1146, 15] on icon "Close drawer" at bounding box center [1144, 20] width 15 height 15
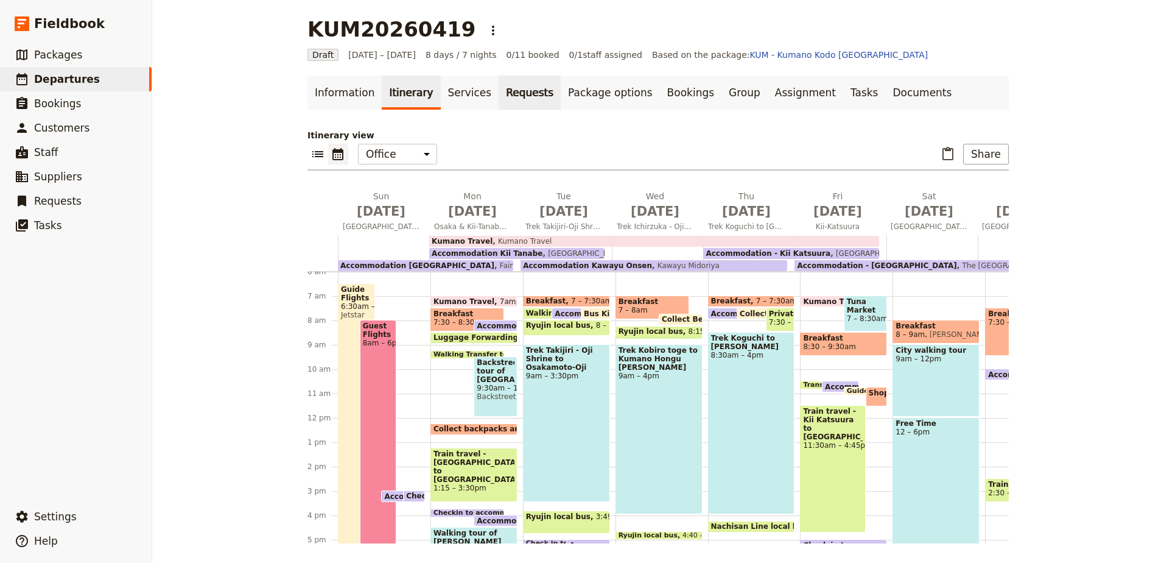
click at [510, 97] on link "Requests" at bounding box center [530, 92] width 62 height 34
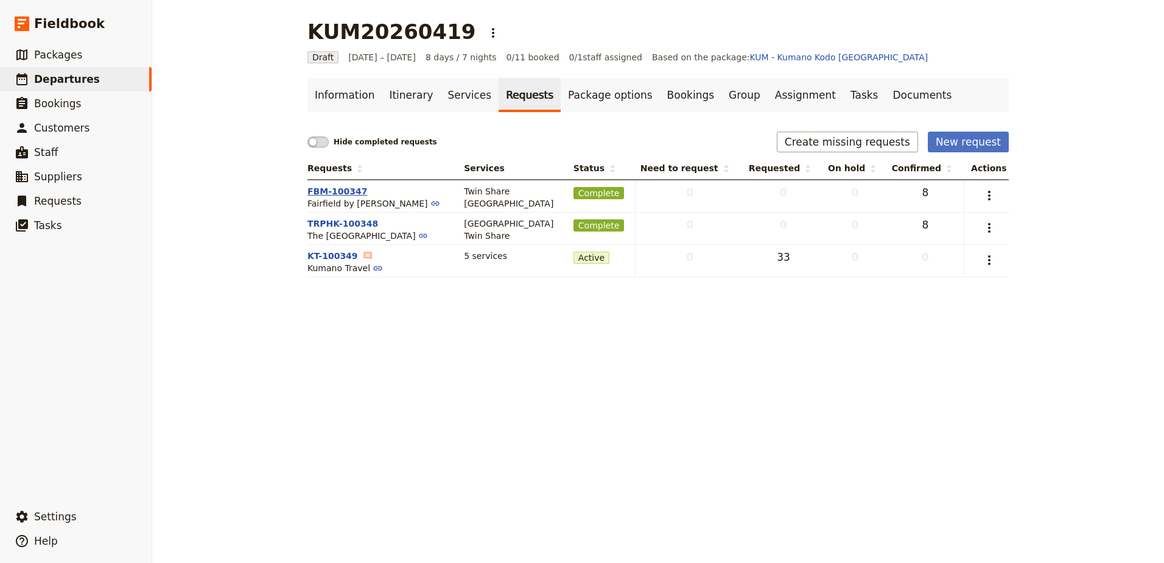
click at [339, 189] on button "FBM-100347" at bounding box center [337, 191] width 60 height 12
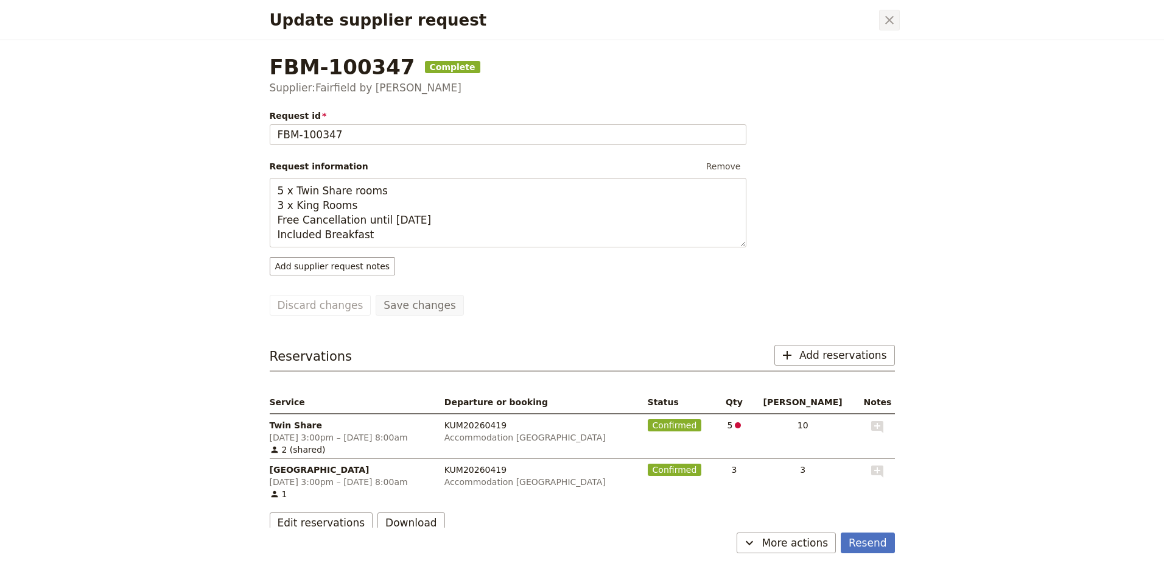
click at [895, 17] on icon "Close dialog" at bounding box center [889, 20] width 15 height 15
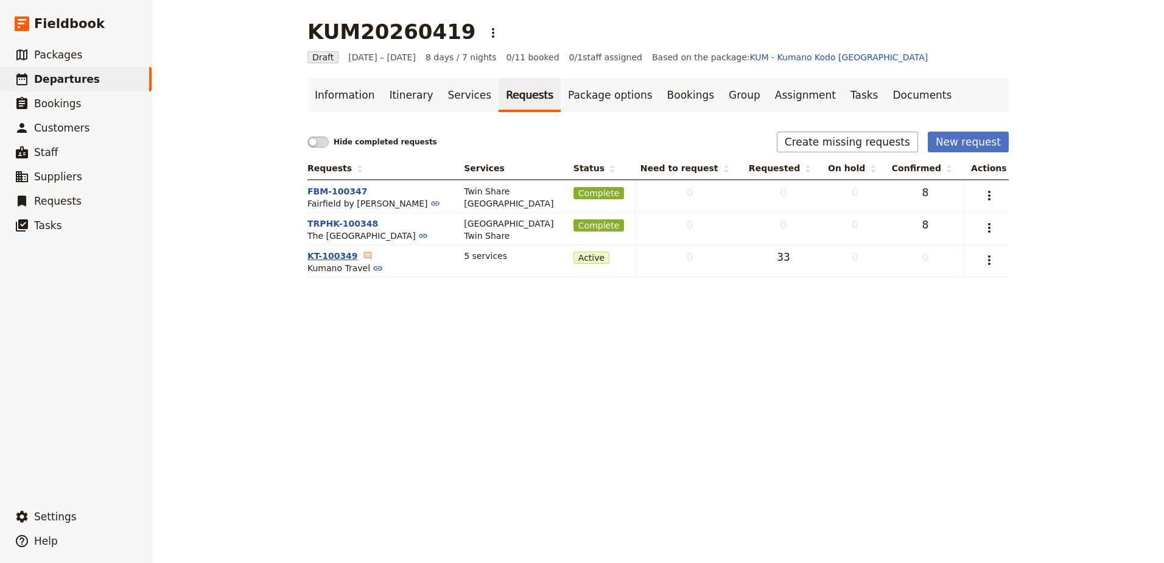
click at [325, 253] on button "KT-100349" at bounding box center [332, 256] width 51 height 12
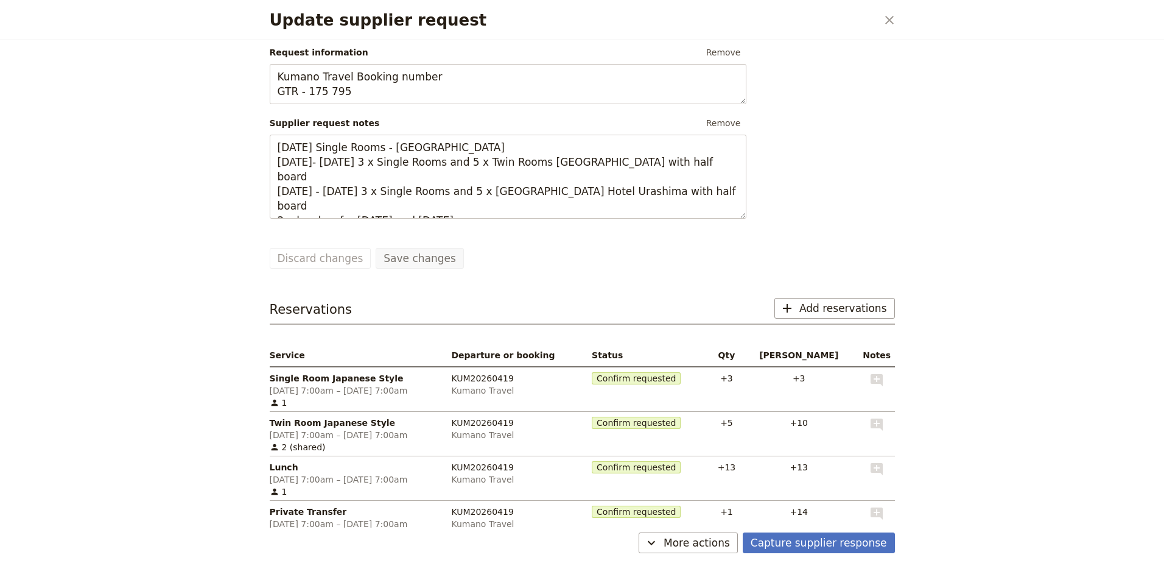
scroll to position [122, 0]
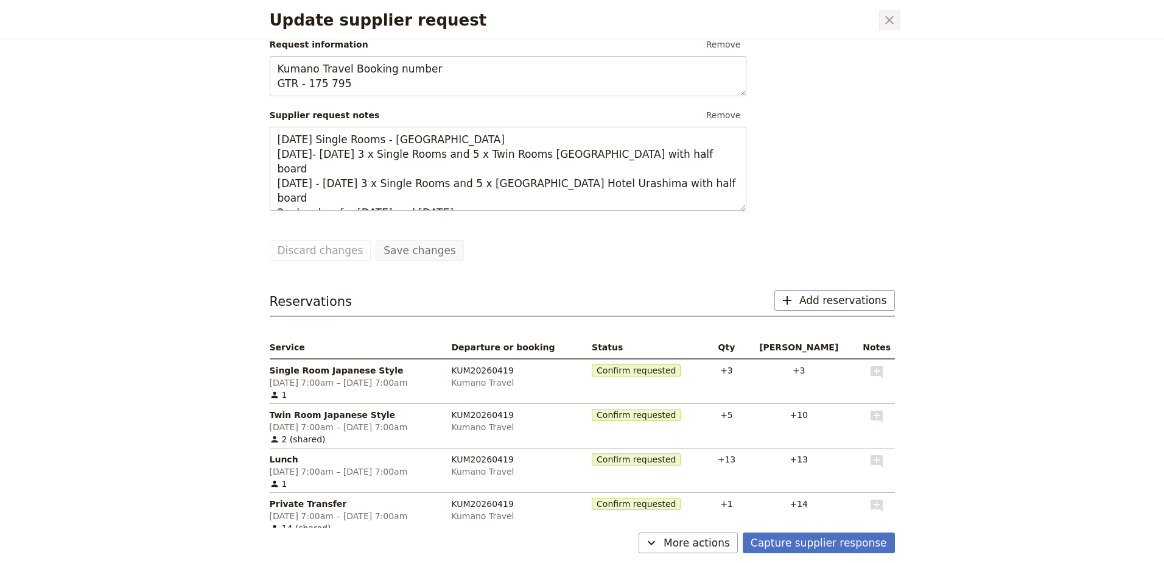
click at [888, 18] on icon "Close dialog" at bounding box center [889, 20] width 15 height 15
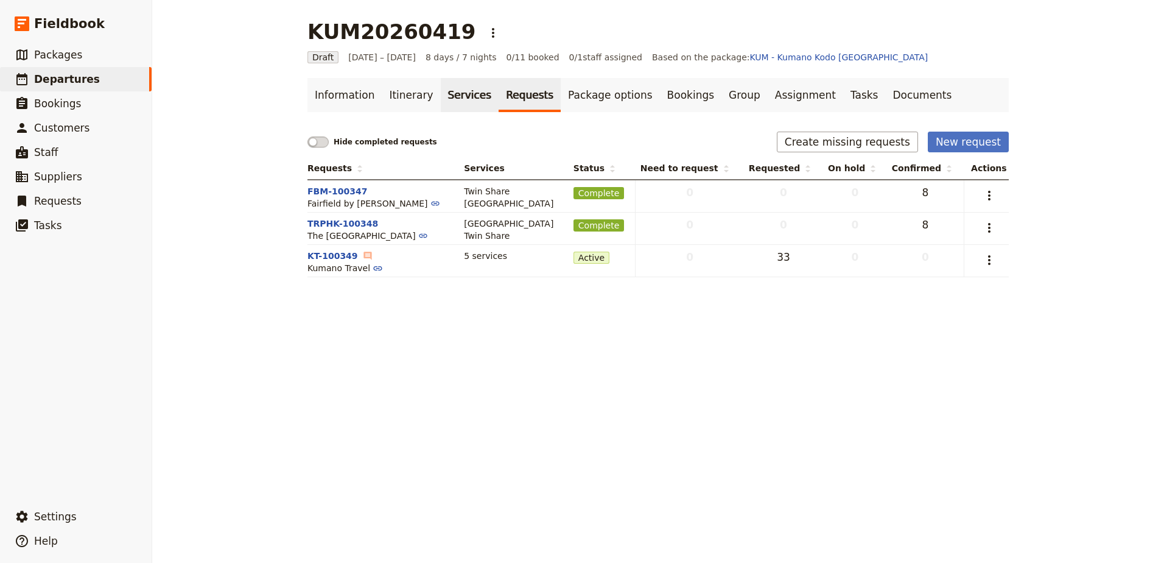
click at [446, 97] on link "Services" at bounding box center [470, 95] width 58 height 34
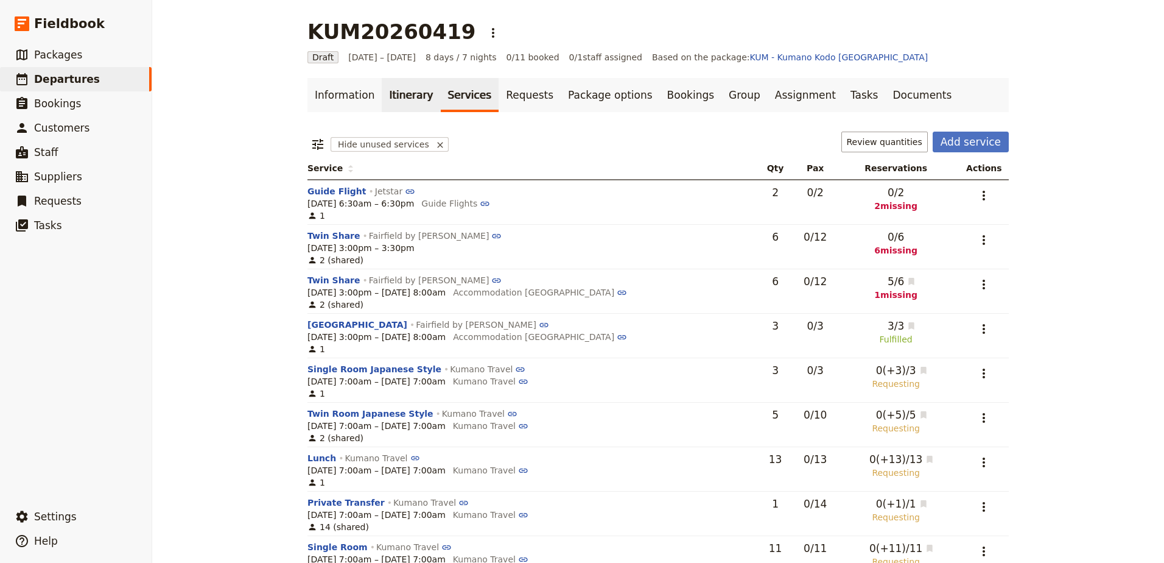
click at [410, 88] on link "Itinerary" at bounding box center [411, 95] width 58 height 34
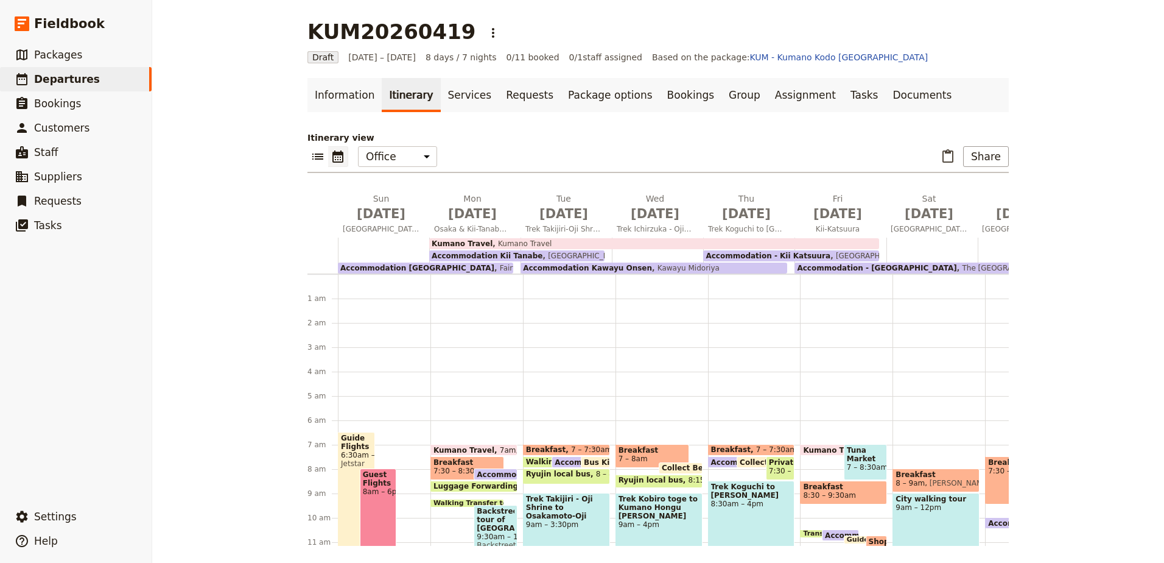
scroll to position [146, 0]
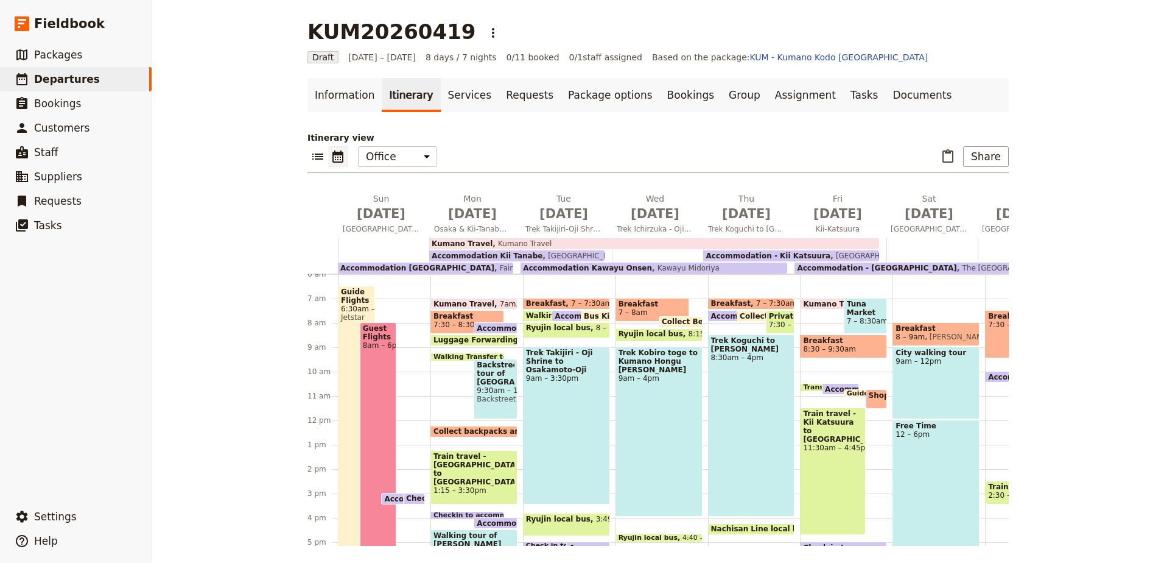
click at [494, 269] on span "Fairfield by [PERSON_NAME]" at bounding box center [548, 268] width 108 height 9
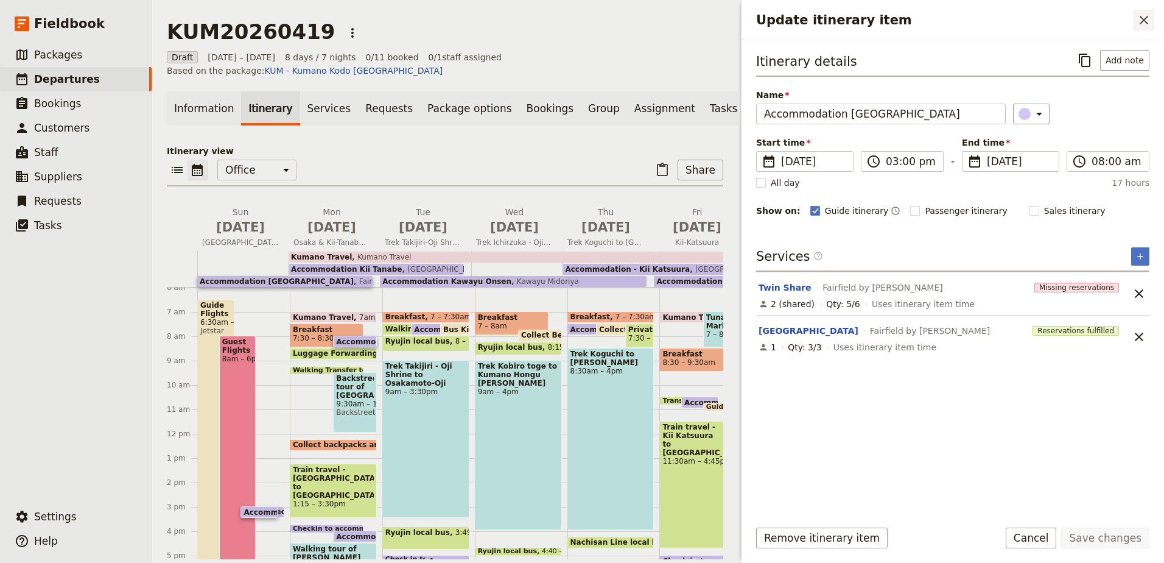
click at [1146, 23] on icon "Close drawer" at bounding box center [1144, 20] width 9 height 9
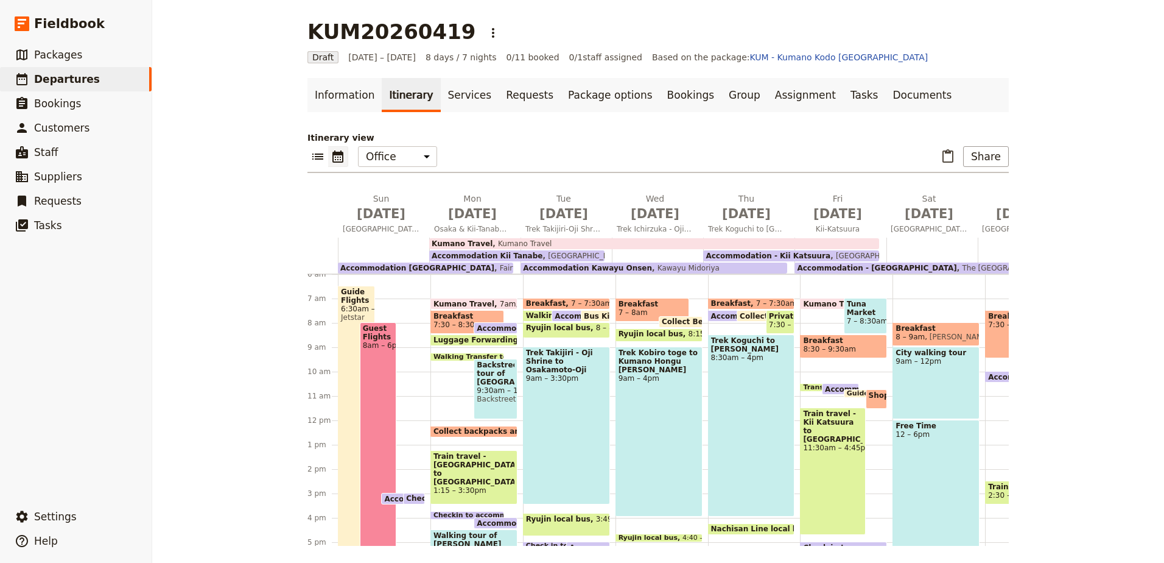
click at [482, 325] on span "Accommodation [GEOGRAPHIC_DATA]" at bounding box center [557, 328] width 160 height 8
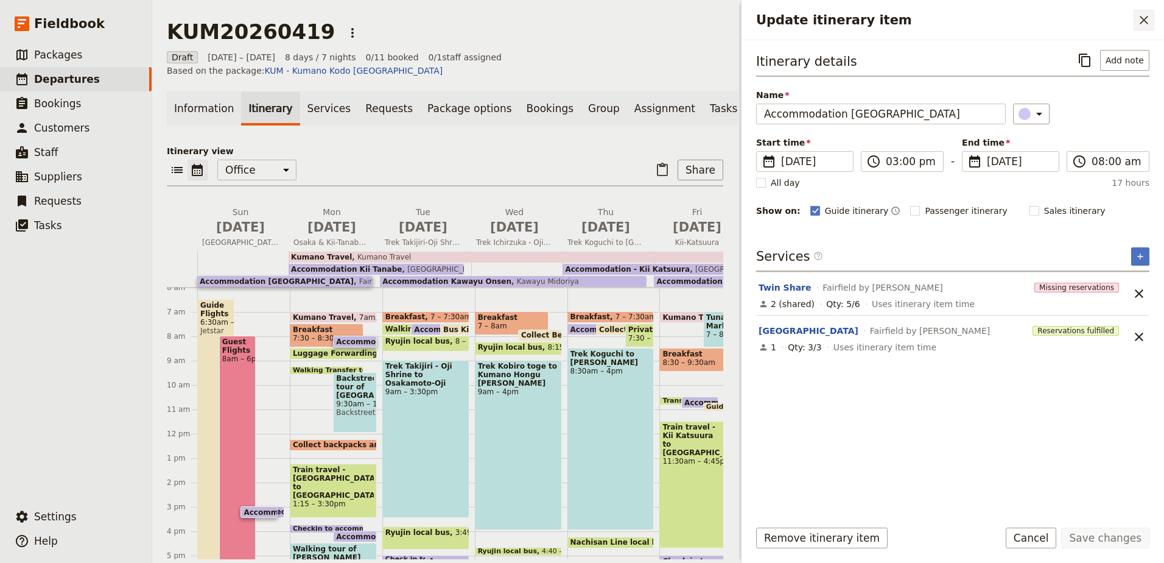
click at [1147, 18] on icon "Close drawer" at bounding box center [1144, 20] width 15 height 15
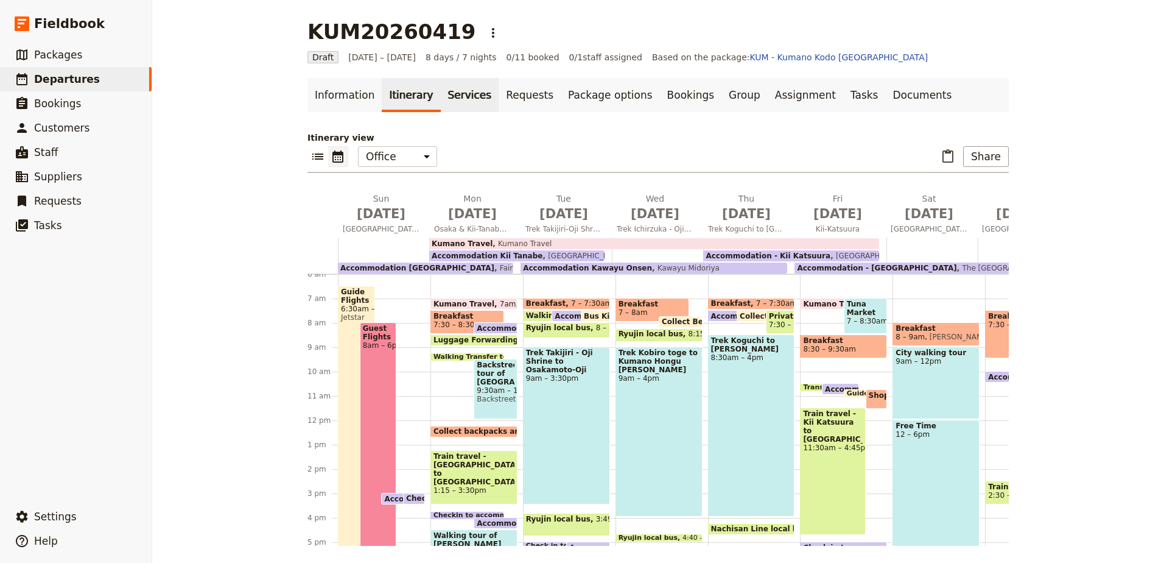
click at [462, 86] on link "Services" at bounding box center [470, 95] width 58 height 34
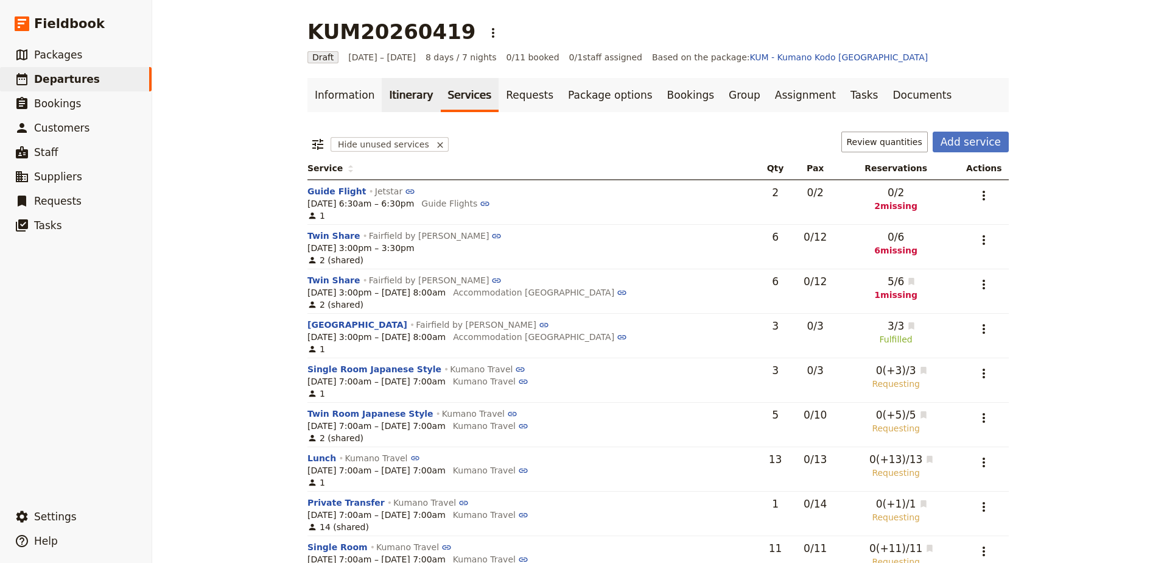
click at [399, 102] on link "Itinerary" at bounding box center [411, 95] width 58 height 34
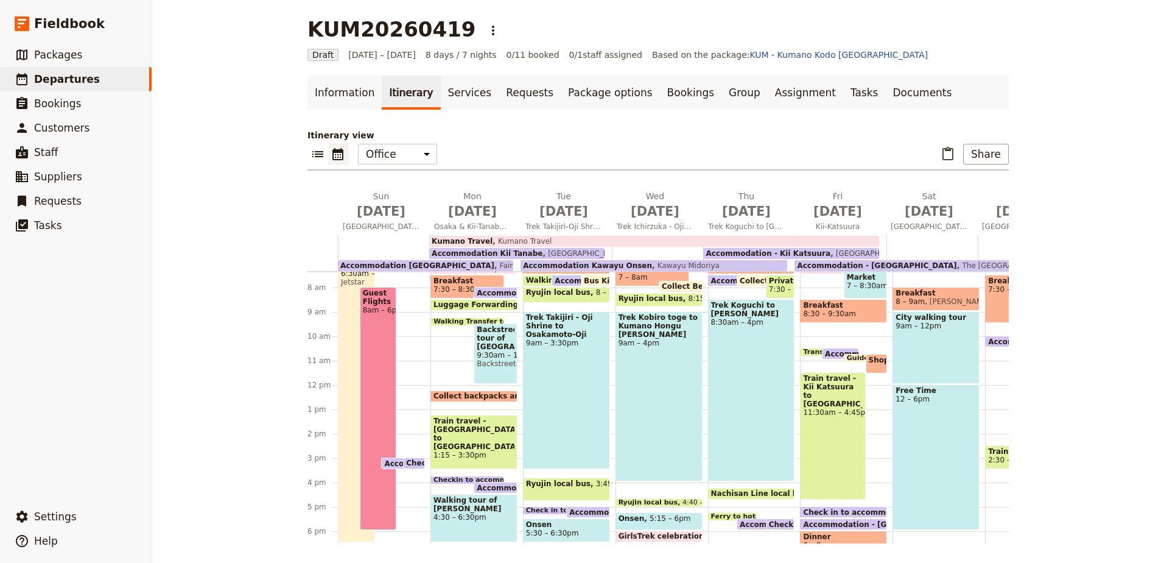
scroll to position [200, 0]
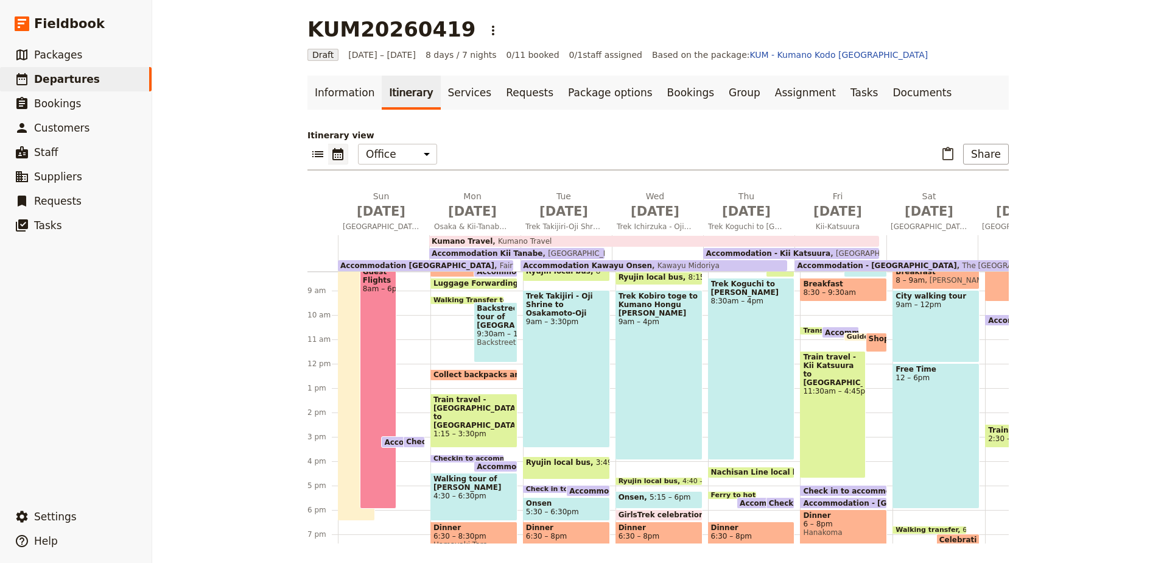
click at [523, 239] on span "Kumano Travel" at bounding box center [522, 241] width 59 height 9
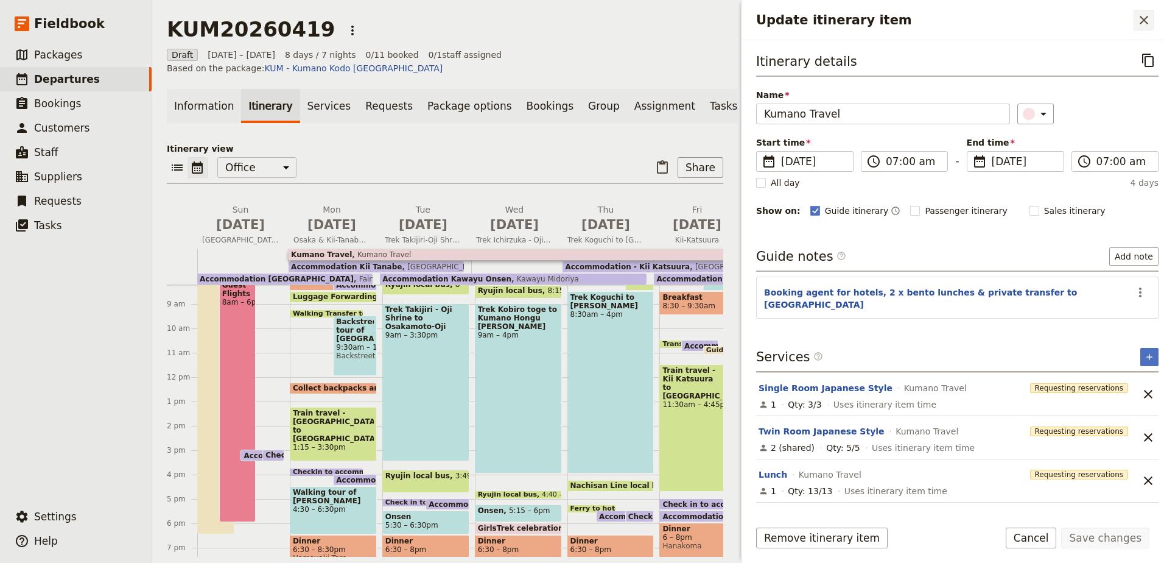
click at [1152, 16] on button "​" at bounding box center [1144, 20] width 21 height 21
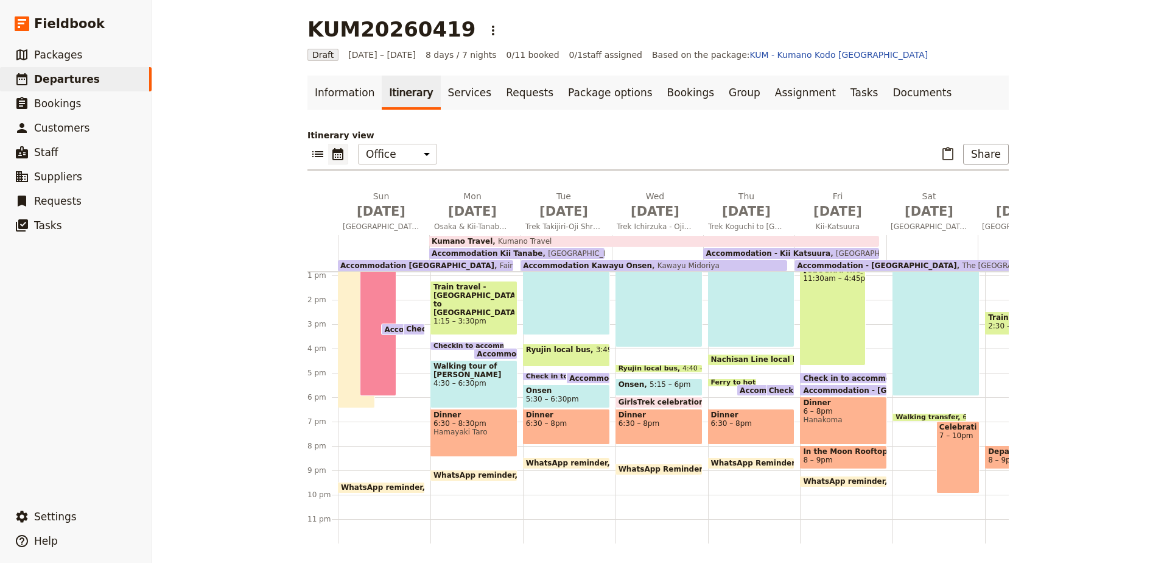
scroll to position [261, 0]
